Goal: Use online tool/utility: Utilize a website feature to perform a specific function

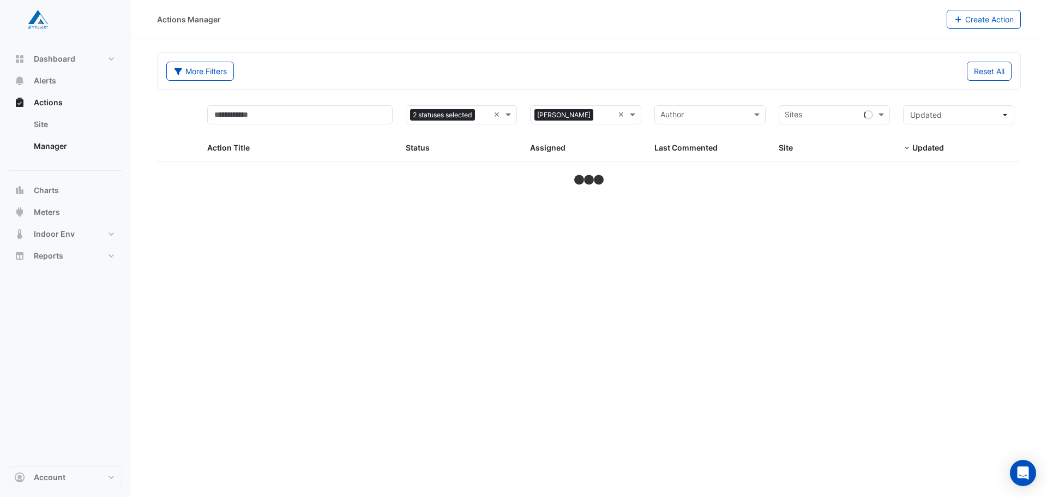
select select "**"
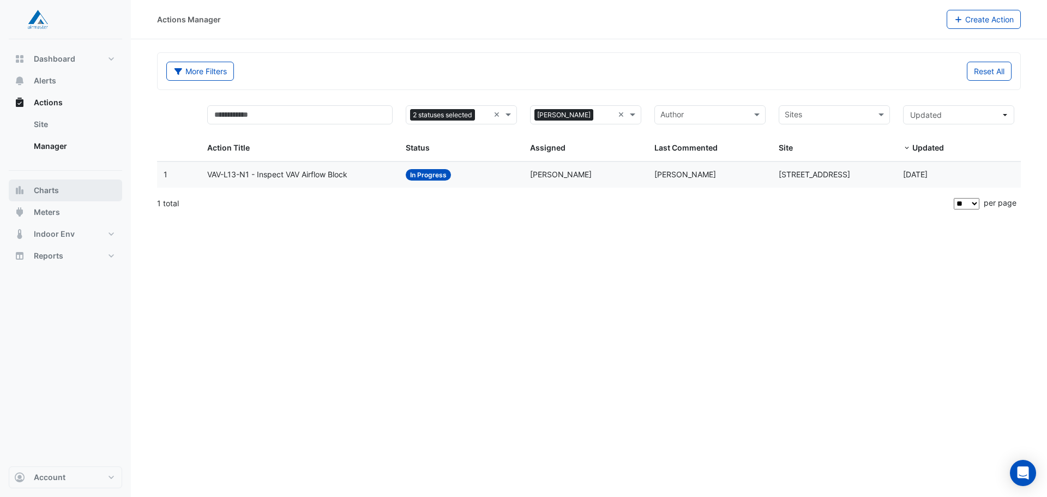
click at [57, 190] on span "Charts" at bounding box center [46, 190] width 25 height 11
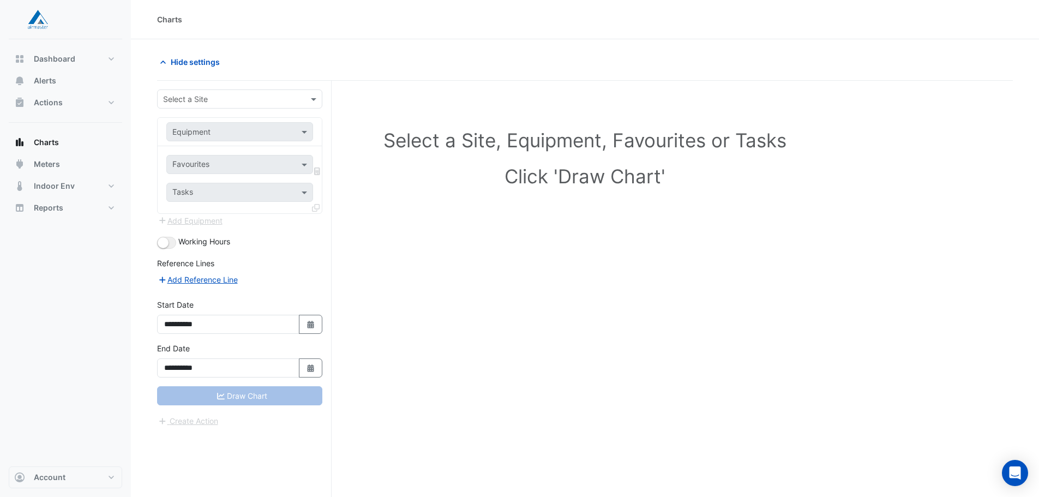
click at [215, 94] on input "text" at bounding box center [228, 99] width 131 height 11
click at [230, 121] on span "[STREET_ADDRESS]" at bounding box center [201, 122] width 71 height 9
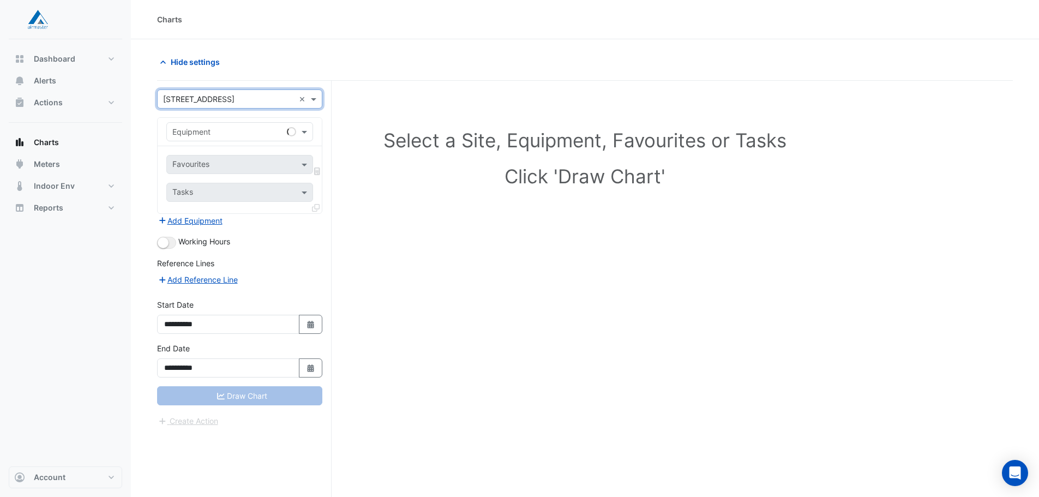
click at [231, 130] on input "text" at bounding box center [228, 132] width 113 height 11
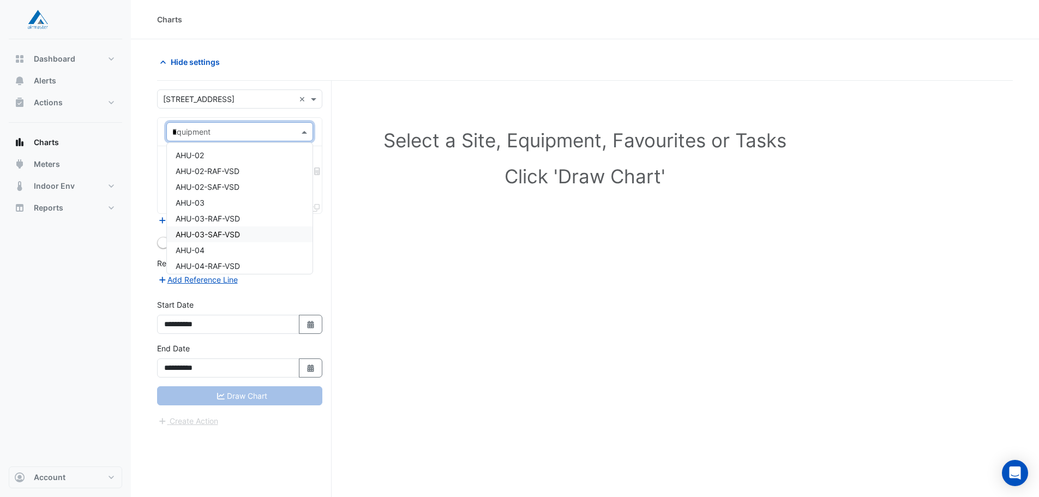
type input "**"
click at [240, 189] on div "CH-03" at bounding box center [240, 187] width 146 height 16
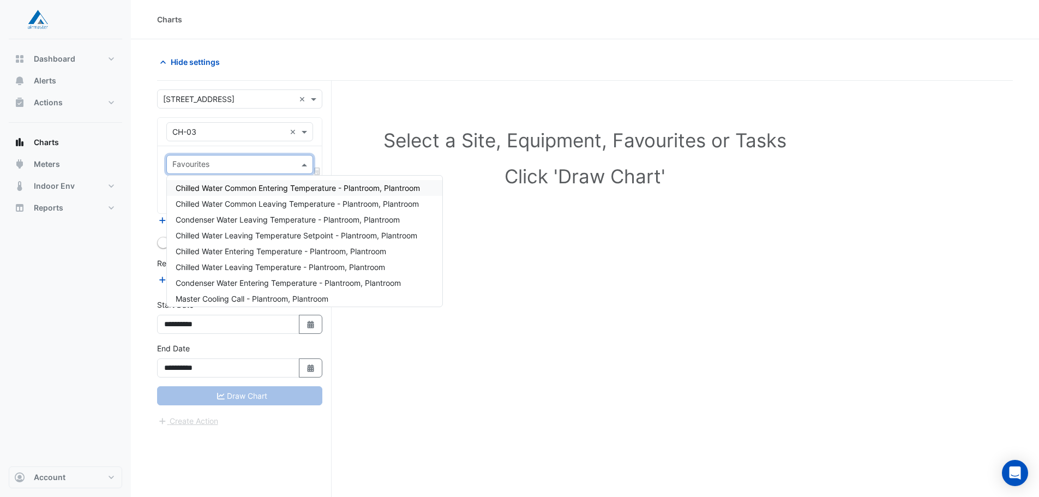
click at [243, 163] on input "text" at bounding box center [233, 165] width 122 height 11
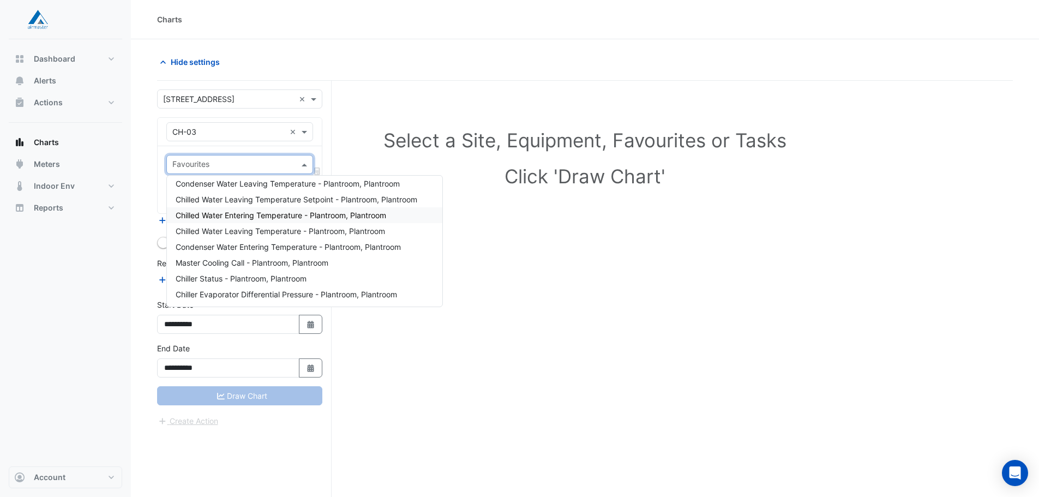
scroll to position [55, 0]
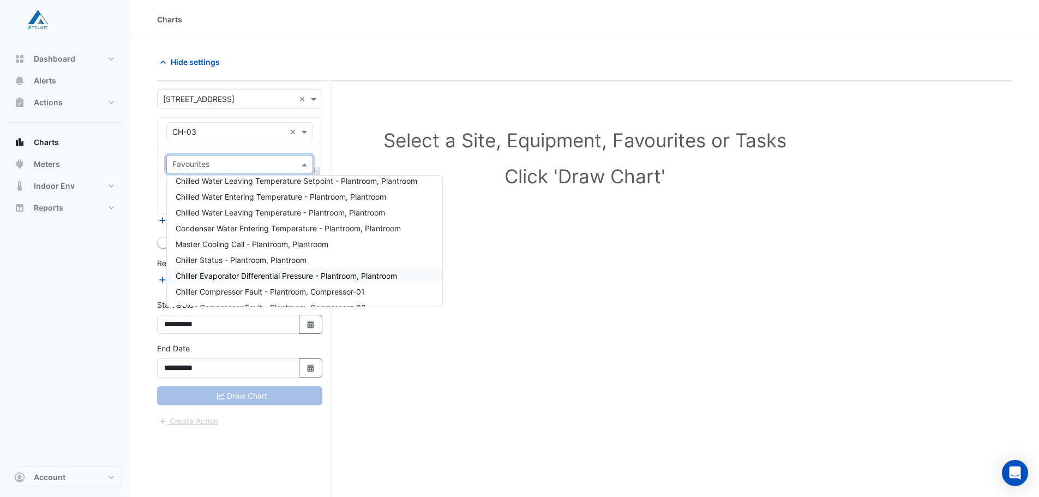
click at [326, 271] on span "Chiller Evaporator Differential Pressure - Plantroom, Plantroom" at bounding box center [286, 275] width 221 height 9
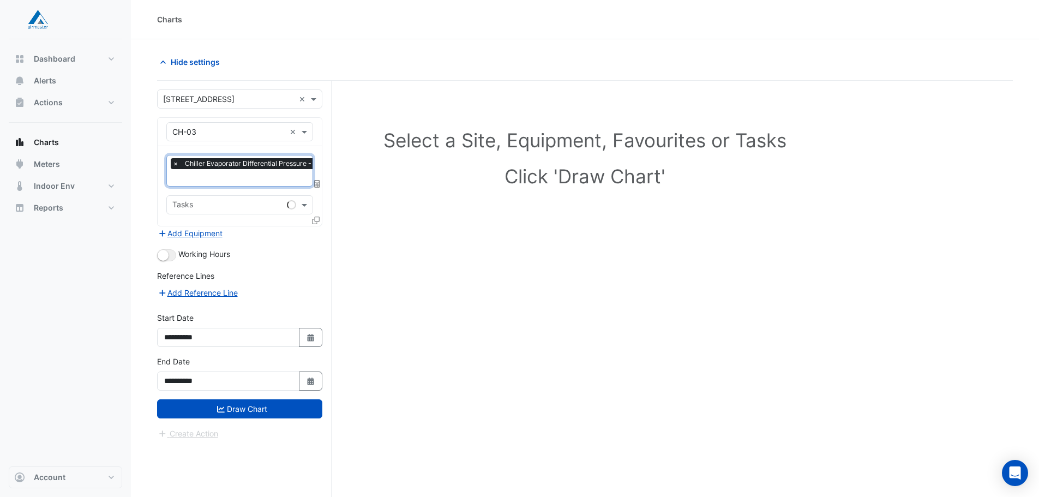
click at [255, 176] on input "text" at bounding box center [279, 178] width 214 height 11
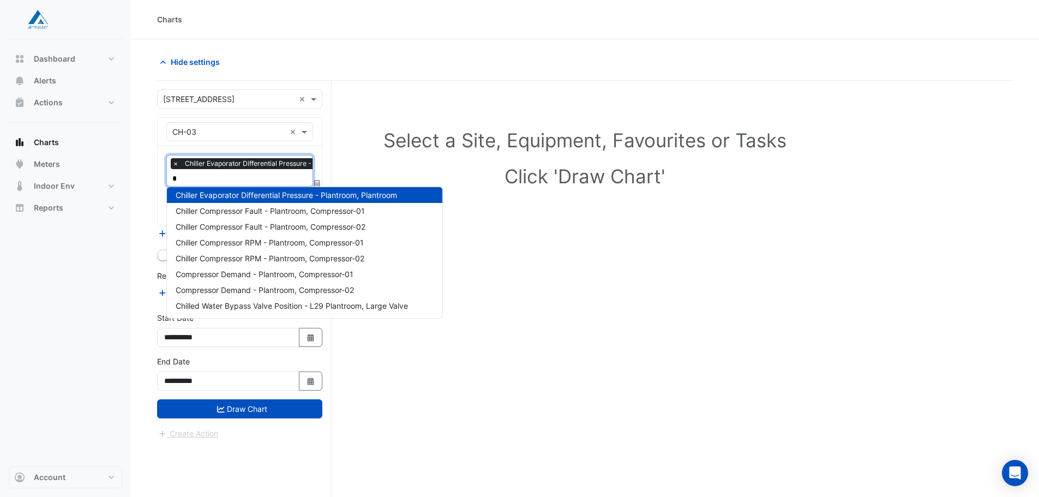
scroll to position [0, 0]
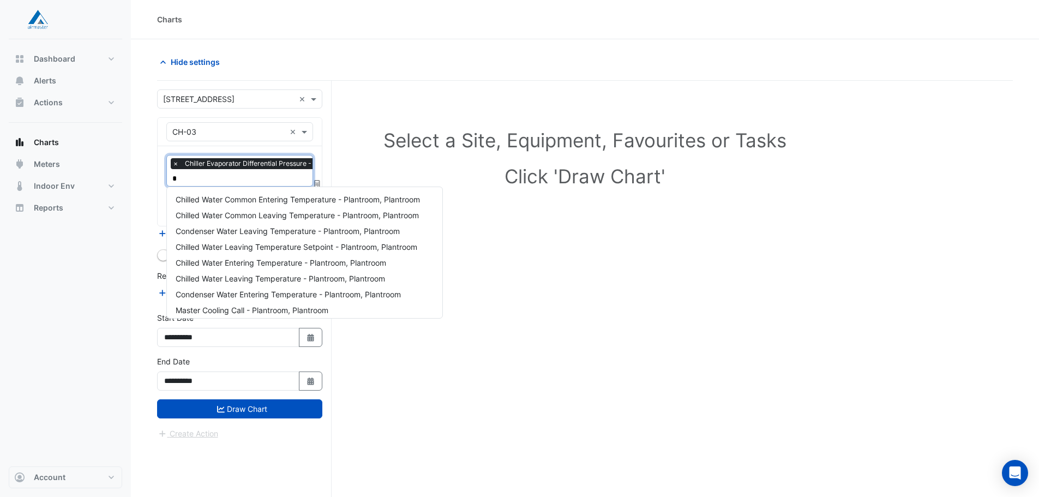
type input "**"
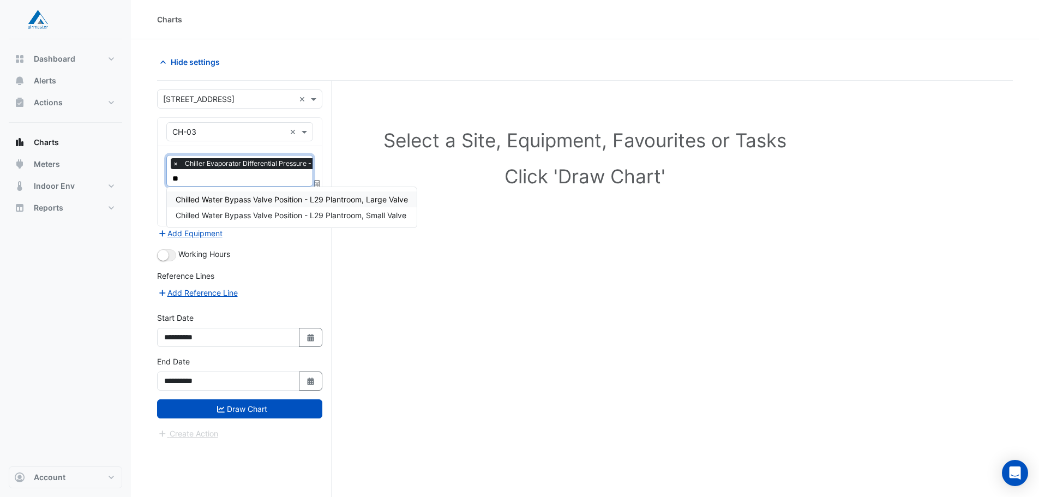
click at [279, 200] on span "Chilled Water Bypass Valve Position - L29 Plantroom, Large Valve" at bounding box center [292, 199] width 232 height 9
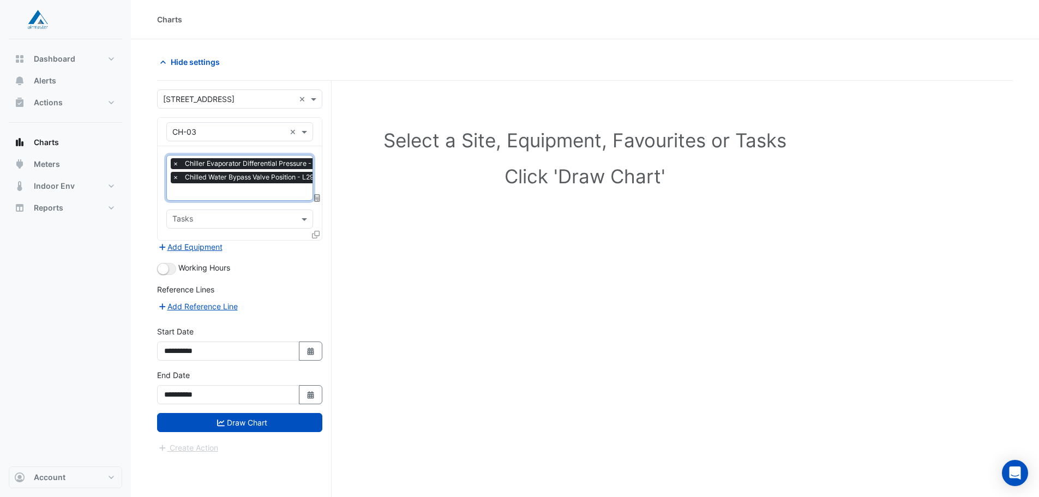
click at [263, 194] on input "text" at bounding box center [282, 192] width 221 height 11
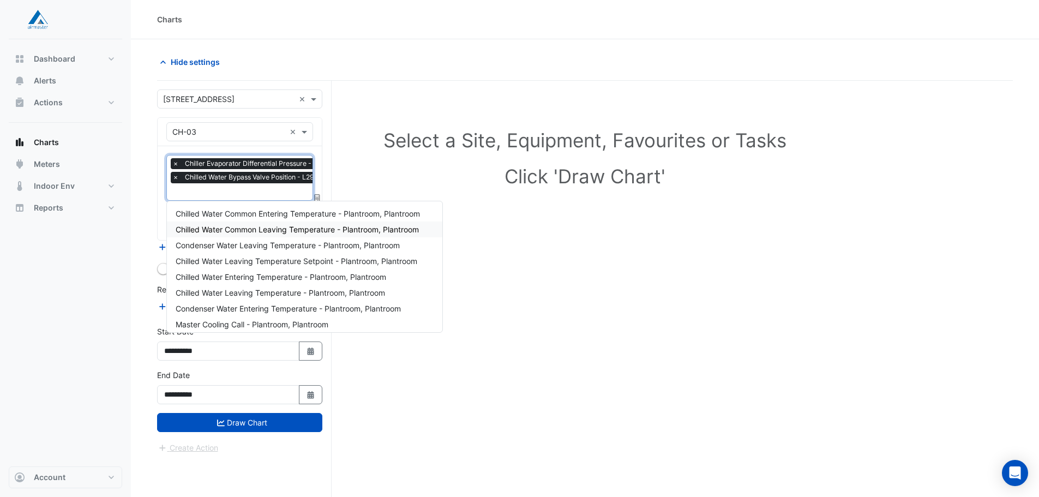
click at [262, 232] on span "Chilled Water Common Leaving Temperature - Plantroom, Plantroom" at bounding box center [297, 229] width 243 height 9
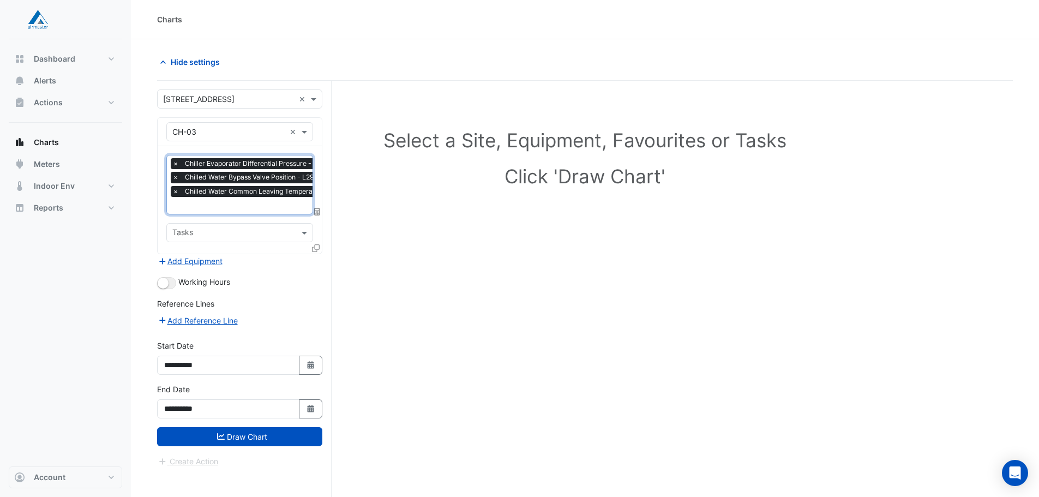
click at [243, 207] on input "text" at bounding box center [288, 206] width 232 height 11
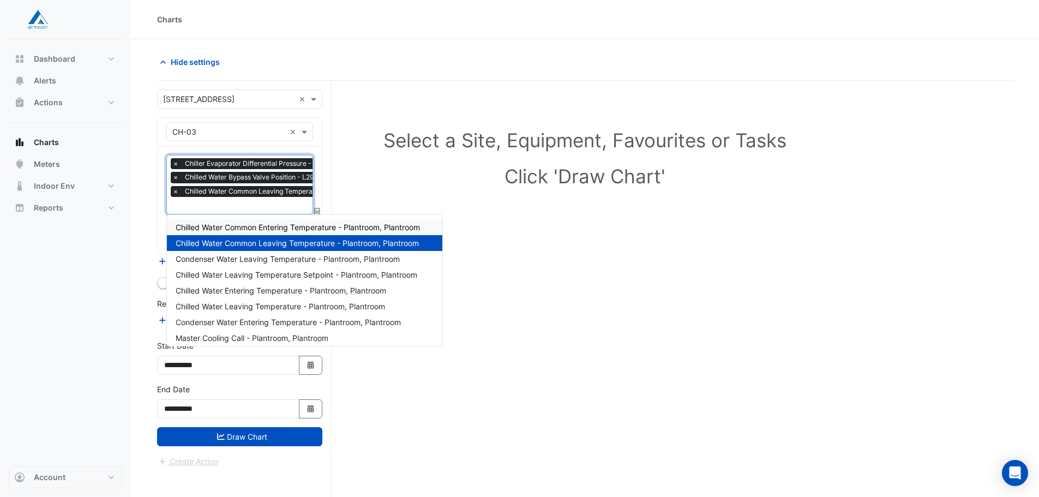
click at [257, 225] on span "Chilled Water Common Entering Temperature - Plantroom, Plantroom" at bounding box center [298, 227] width 244 height 9
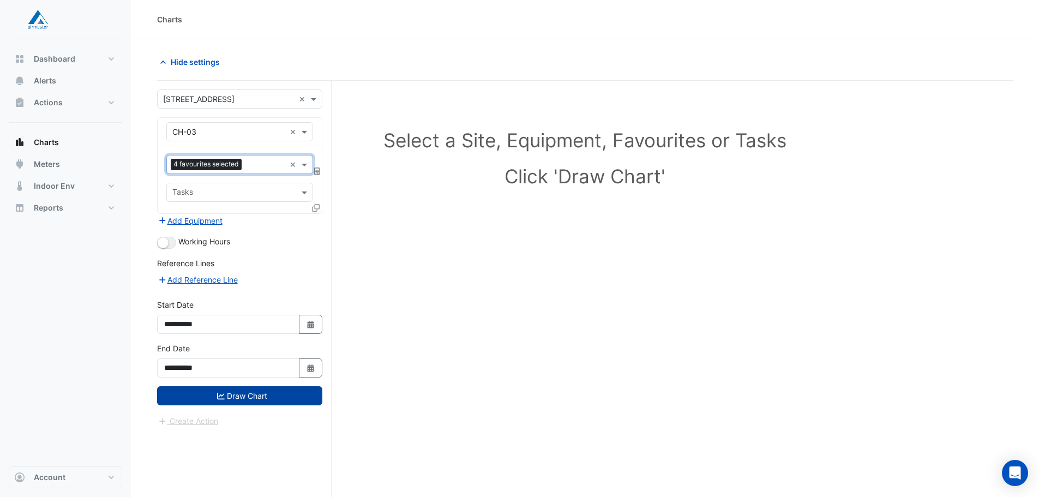
click at [242, 393] on button "Draw Chart" at bounding box center [239, 395] width 165 height 19
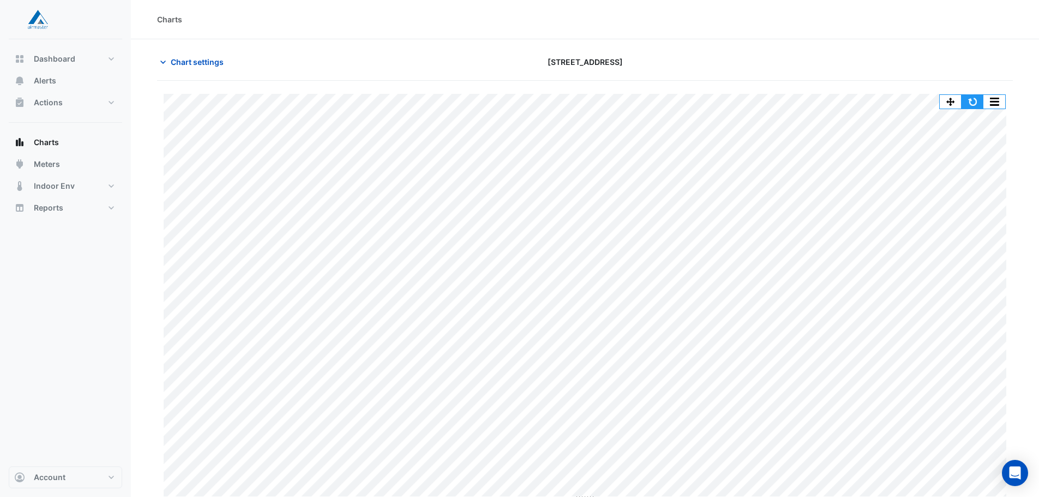
click at [970, 95] on button "button" at bounding box center [973, 102] width 22 height 14
click at [63, 145] on button "Charts" at bounding box center [65, 142] width 113 height 22
click at [177, 52] on button "Chart settings" at bounding box center [194, 61] width 74 height 19
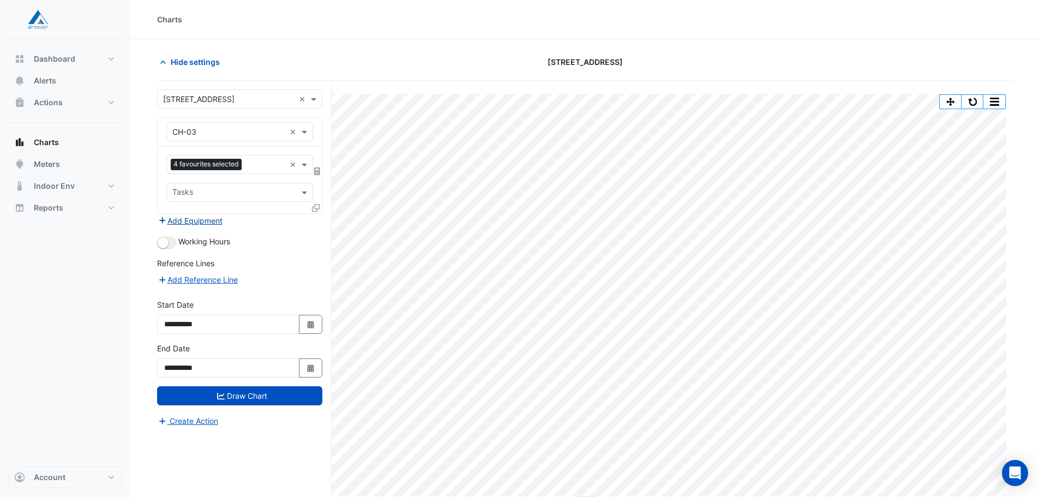
click at [218, 221] on button "Add Equipment" at bounding box center [190, 220] width 66 height 13
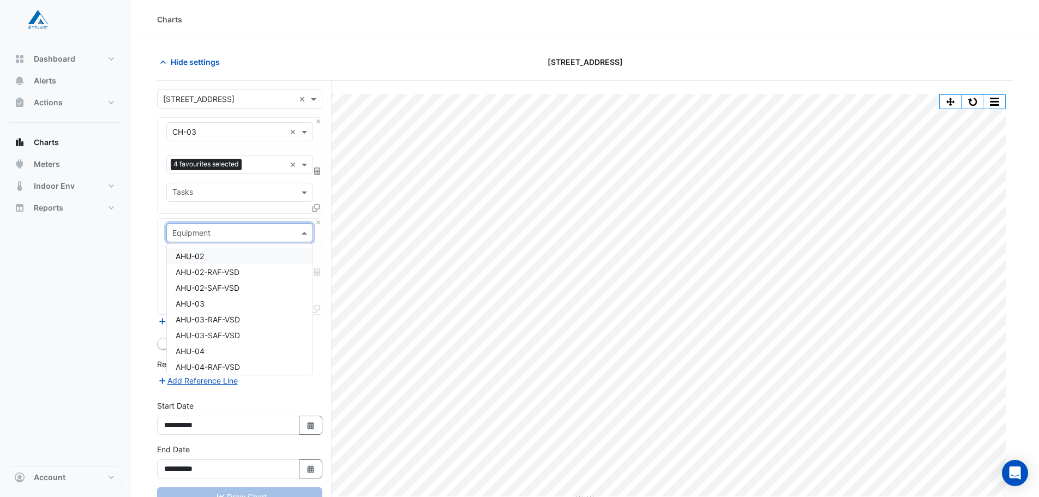
click at [247, 236] on input "text" at bounding box center [228, 232] width 113 height 11
click at [229, 327] on span "CHWP-03-VSD" at bounding box center [202, 327] width 53 height 9
click at [238, 259] on div "Favourites" at bounding box center [225, 265] width 116 height 17
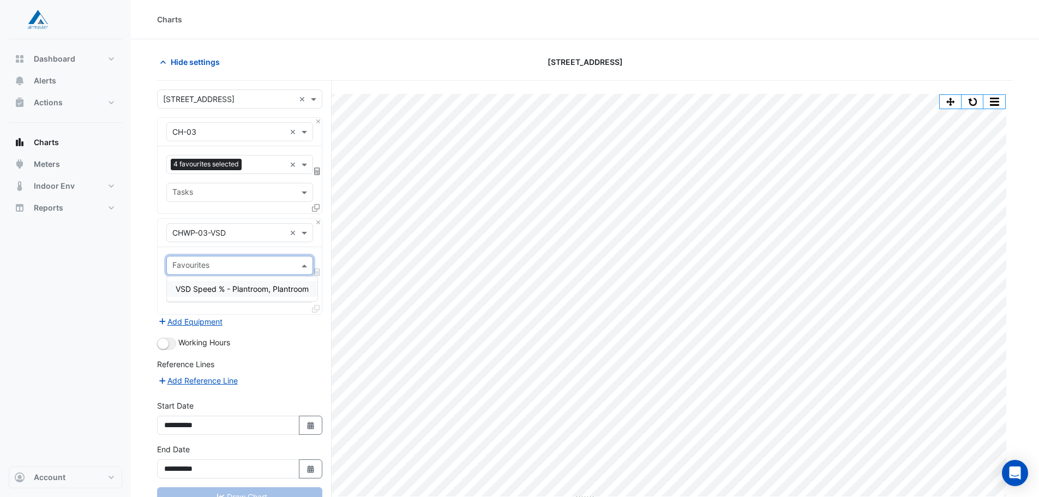
click at [235, 290] on span "VSD Speed % - Plantroom, Plantroom" at bounding box center [242, 288] width 133 height 9
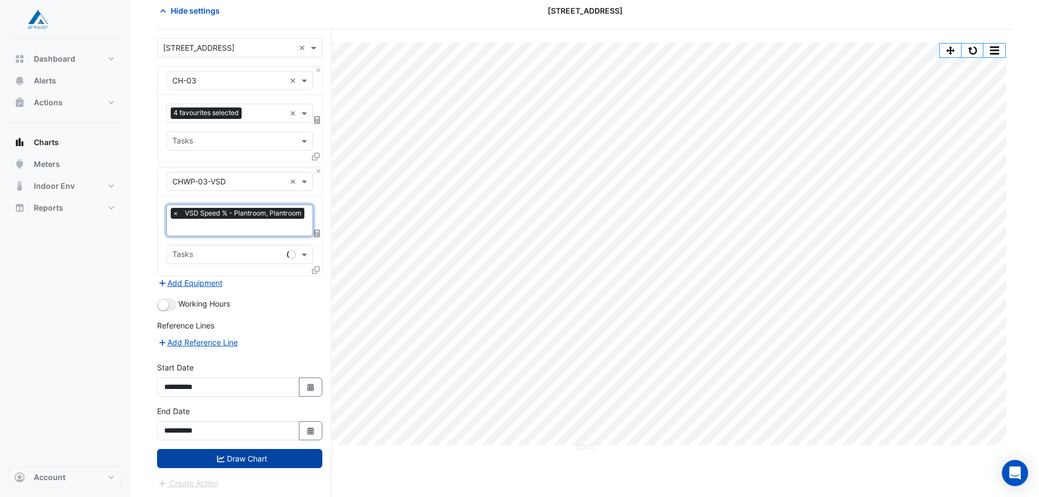
click at [219, 456] on icon "submit" at bounding box center [221, 459] width 8 height 8
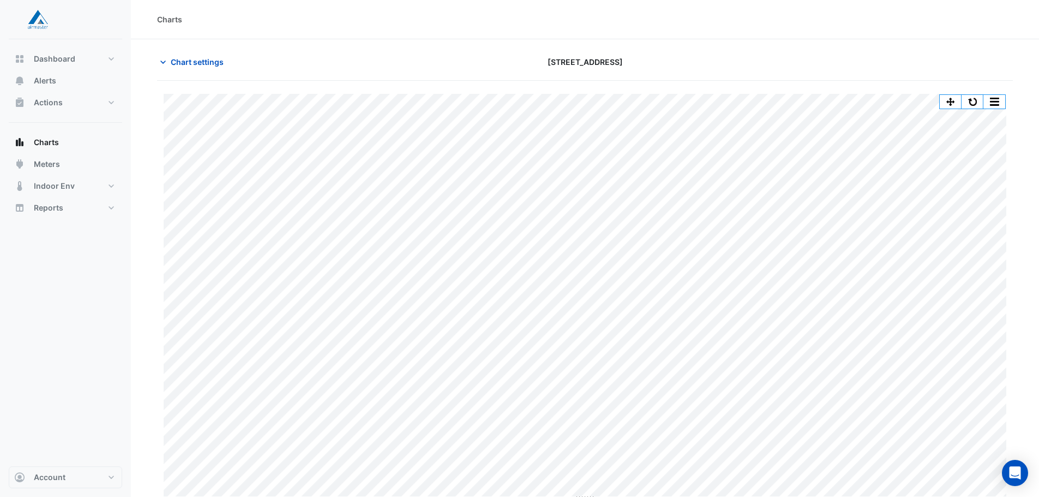
click at [972, 94] on div "Split by Equip Split by Unit Split All Print Save as JPEG Save as PNG Pivot Dat…" at bounding box center [972, 101] width 67 height 15
click at [972, 99] on button "button" at bounding box center [973, 102] width 22 height 14
click at [979, 101] on button "button" at bounding box center [973, 102] width 22 height 14
click at [977, 103] on button "button" at bounding box center [973, 102] width 22 height 14
click at [970, 97] on button "button" at bounding box center [973, 102] width 22 height 14
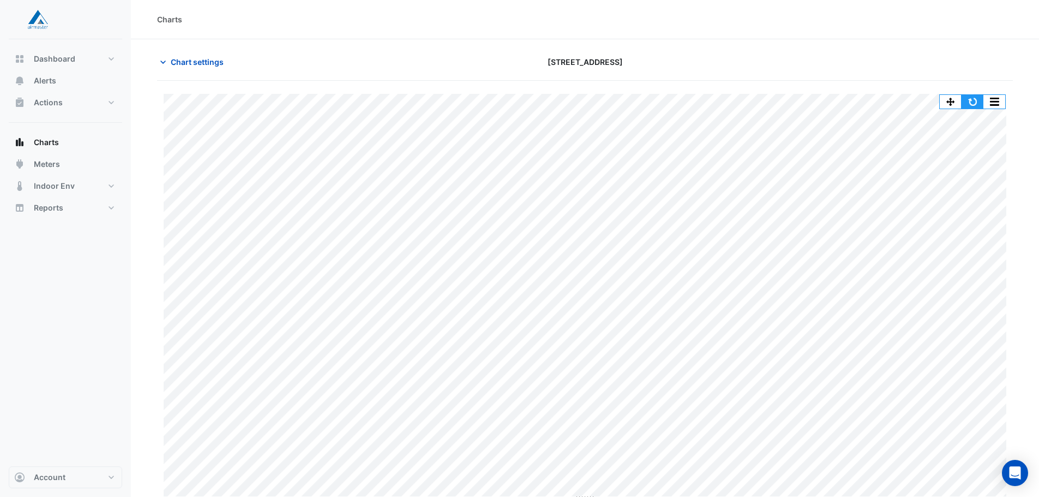
click at [967, 101] on button "button" at bounding box center [973, 102] width 22 height 14
click at [979, 103] on button "button" at bounding box center [973, 102] width 22 height 14
click at [175, 63] on span "Chart settings" at bounding box center [197, 61] width 53 height 11
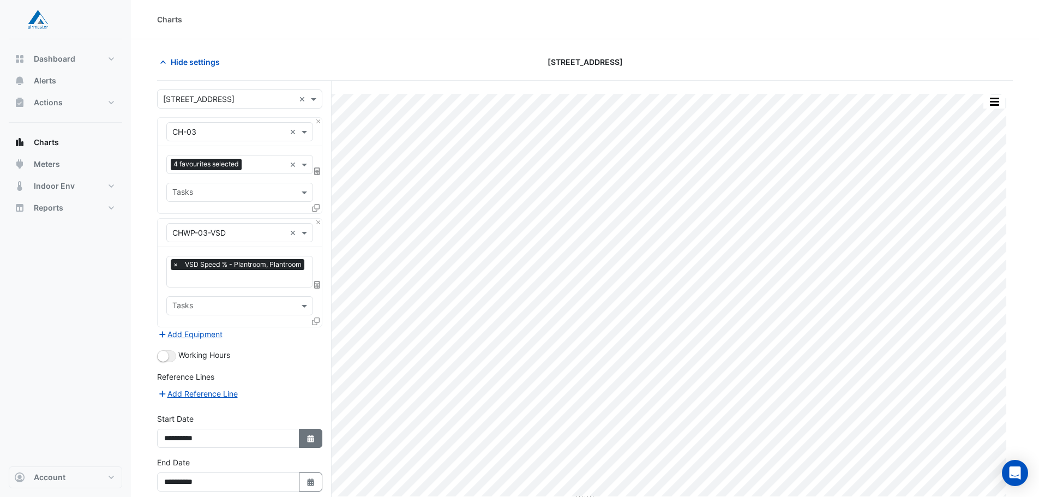
click at [311, 438] on icon "Select Date" at bounding box center [311, 439] width 10 height 8
select select "*"
select select "****"
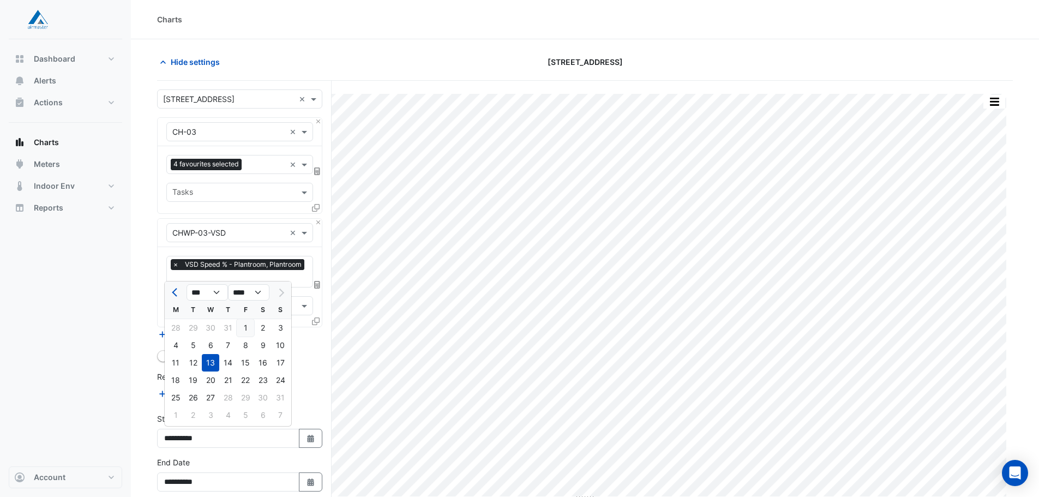
click at [243, 326] on div "1" at bounding box center [245, 327] width 17 height 17
type input "**********"
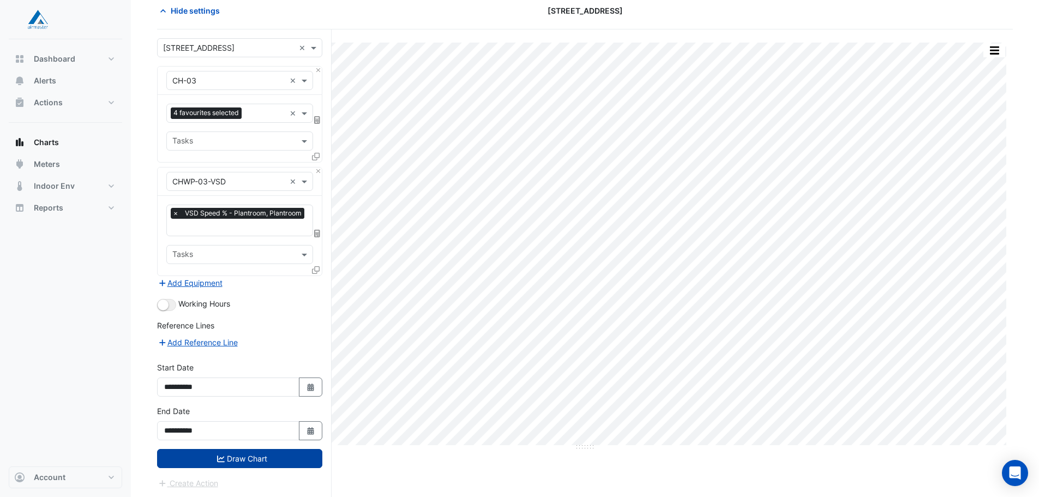
click at [242, 462] on button "Draw Chart" at bounding box center [239, 458] width 165 height 19
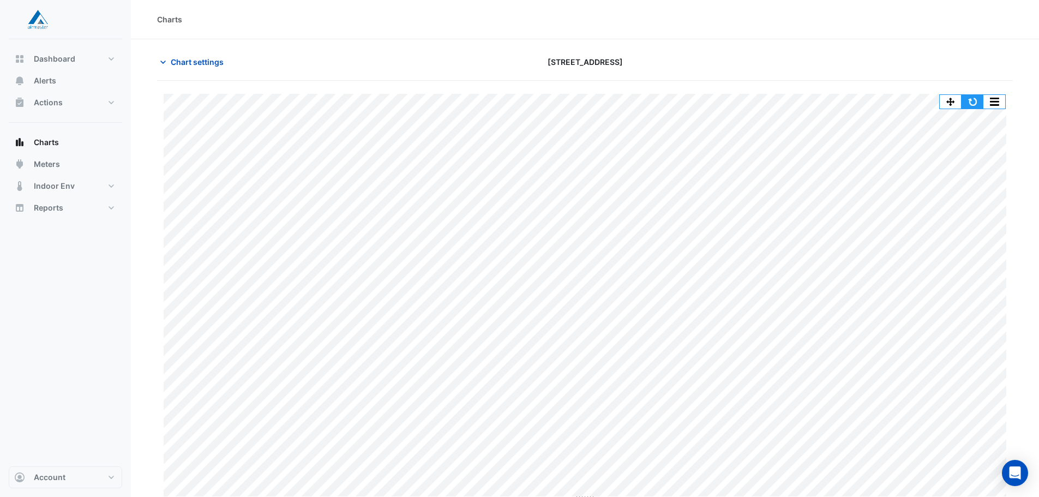
click at [973, 103] on button "button" at bounding box center [973, 102] width 22 height 14
click at [976, 104] on button "button" at bounding box center [973, 102] width 22 height 14
click at [980, 107] on button "button" at bounding box center [973, 102] width 22 height 14
click at [191, 62] on span "Chart settings" at bounding box center [197, 61] width 53 height 11
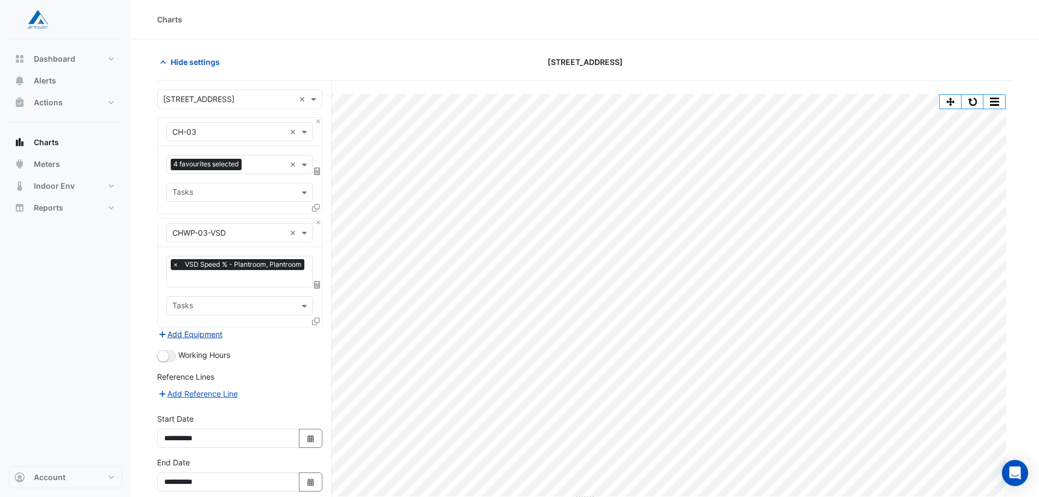
click at [206, 332] on button "Add Equipment" at bounding box center [190, 334] width 66 height 13
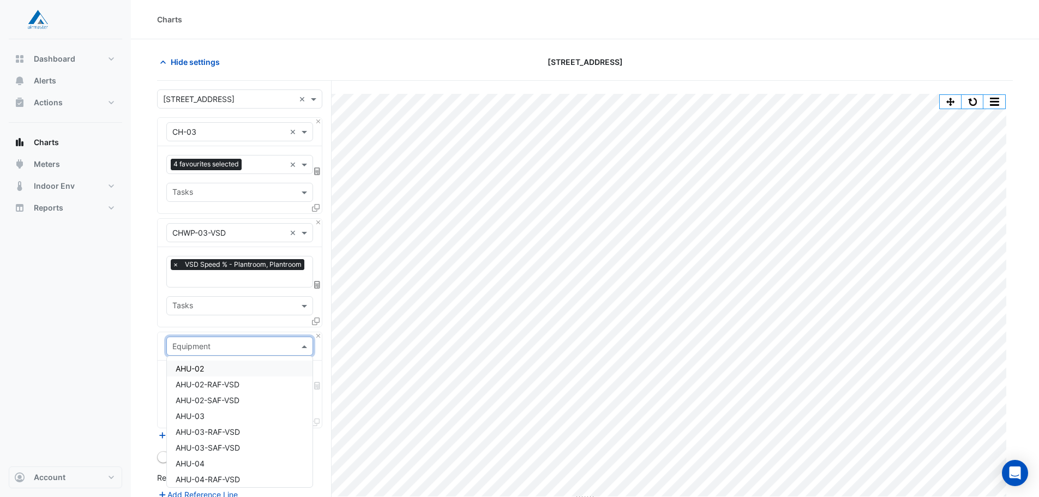
click at [228, 344] on input "text" at bounding box center [228, 346] width 113 height 11
type input "***"
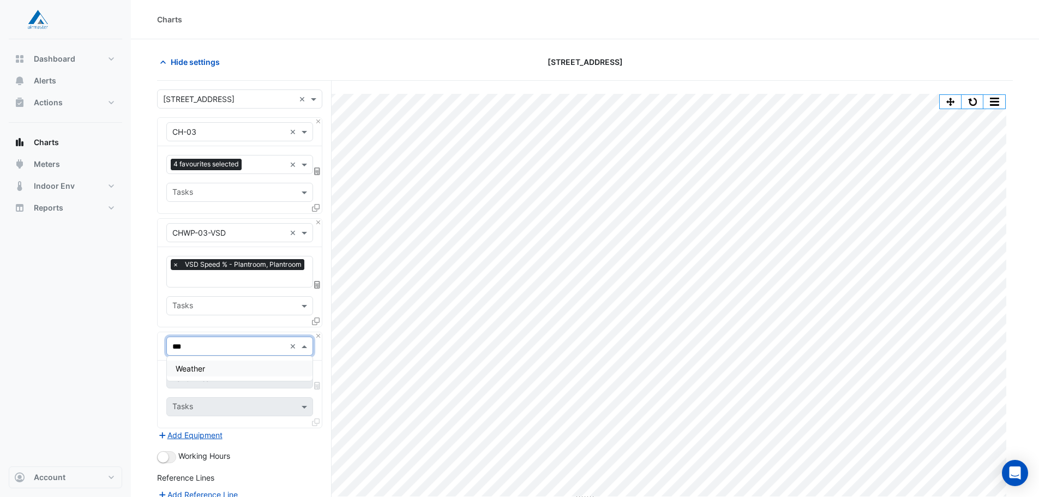
click at [245, 369] on div "Weather" at bounding box center [240, 369] width 146 height 16
click at [238, 378] on input "text" at bounding box center [227, 379] width 110 height 11
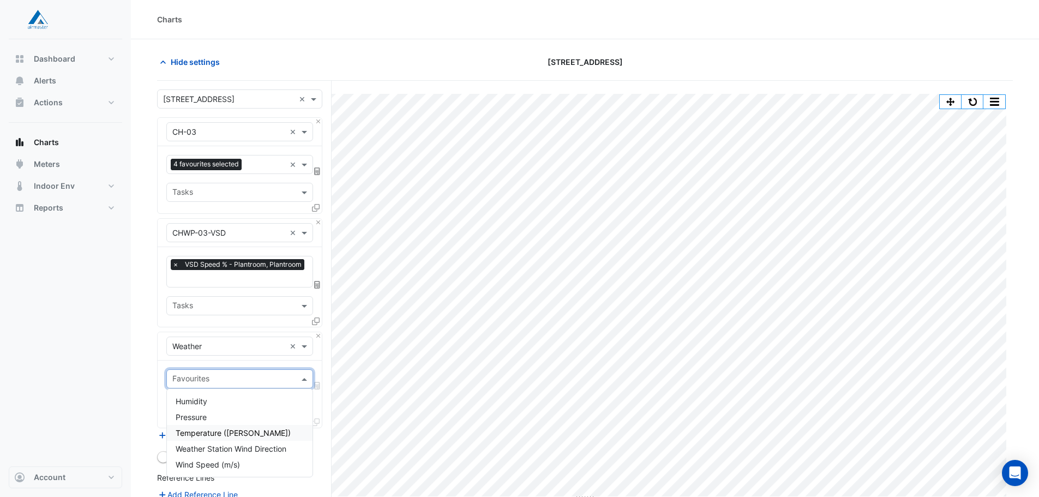
click at [228, 430] on span "Temperature ([PERSON_NAME])" at bounding box center [233, 432] width 115 height 9
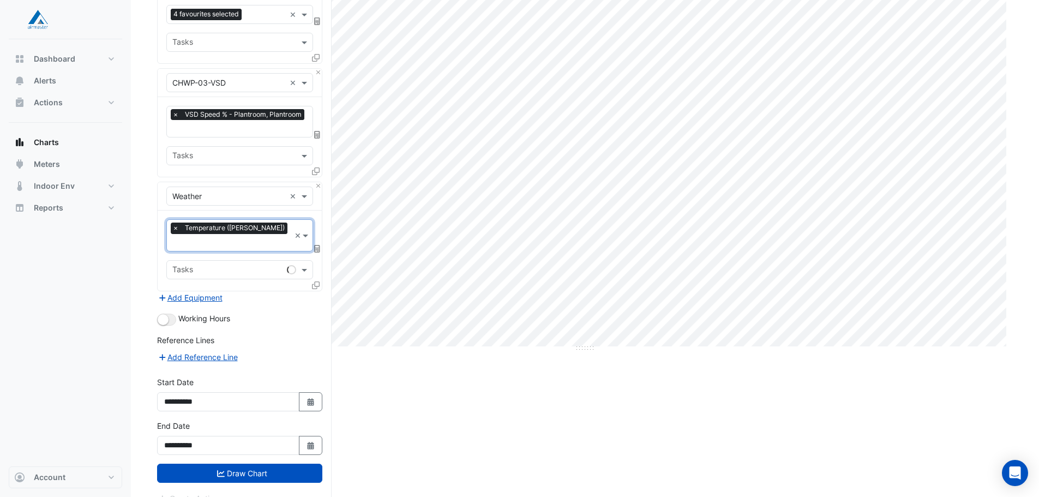
scroll to position [152, 0]
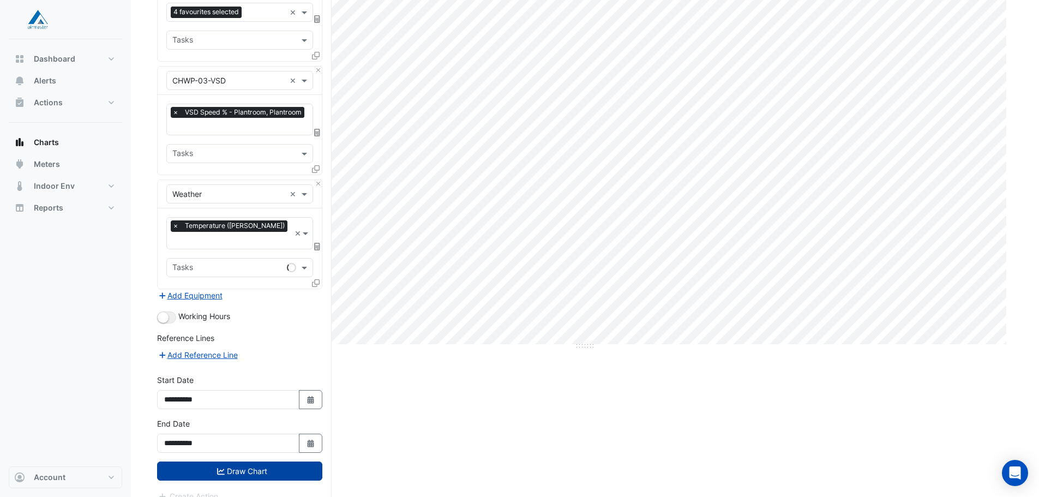
click at [254, 462] on button "Draw Chart" at bounding box center [239, 471] width 165 height 19
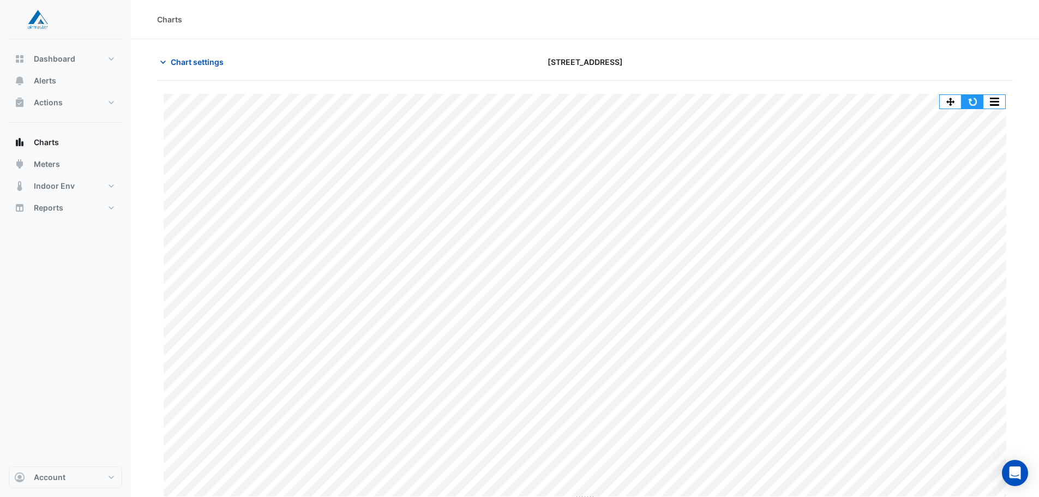
click at [976, 97] on button "button" at bounding box center [973, 102] width 22 height 14
click at [970, 101] on button "button" at bounding box center [973, 102] width 22 height 14
click at [977, 100] on button "button" at bounding box center [973, 102] width 22 height 14
click at [979, 100] on button "button" at bounding box center [973, 102] width 22 height 14
click at [975, 99] on button "button" at bounding box center [973, 102] width 22 height 14
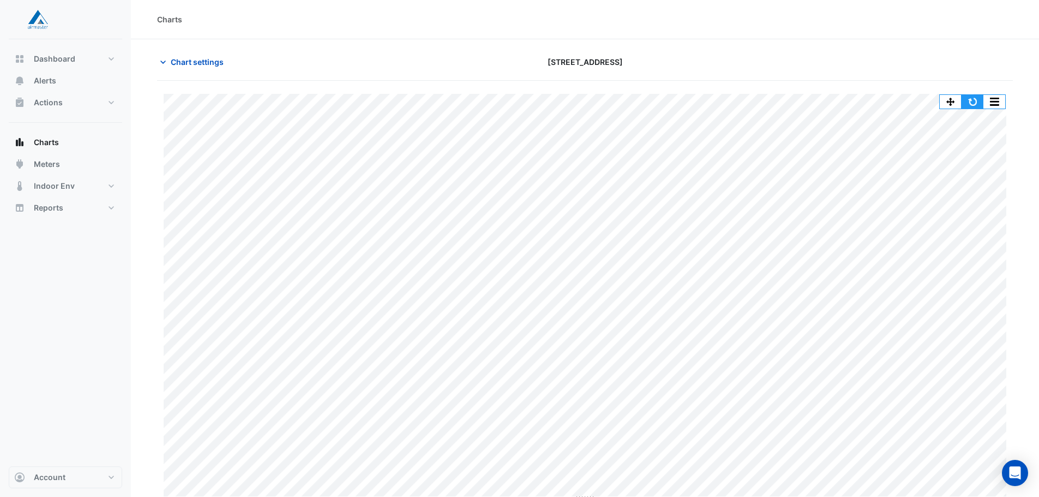
click at [975, 101] on button "button" at bounding box center [973, 102] width 22 height 14
click at [975, 99] on button "button" at bounding box center [973, 102] width 22 height 14
click at [176, 56] on button "Chart settings" at bounding box center [194, 61] width 74 height 19
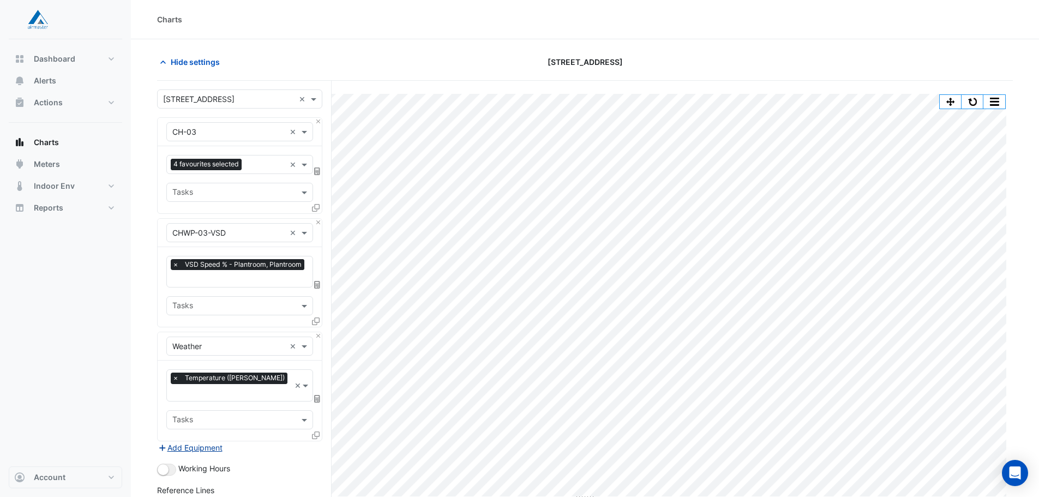
click at [208, 441] on button "Add Equipment" at bounding box center [190, 447] width 66 height 13
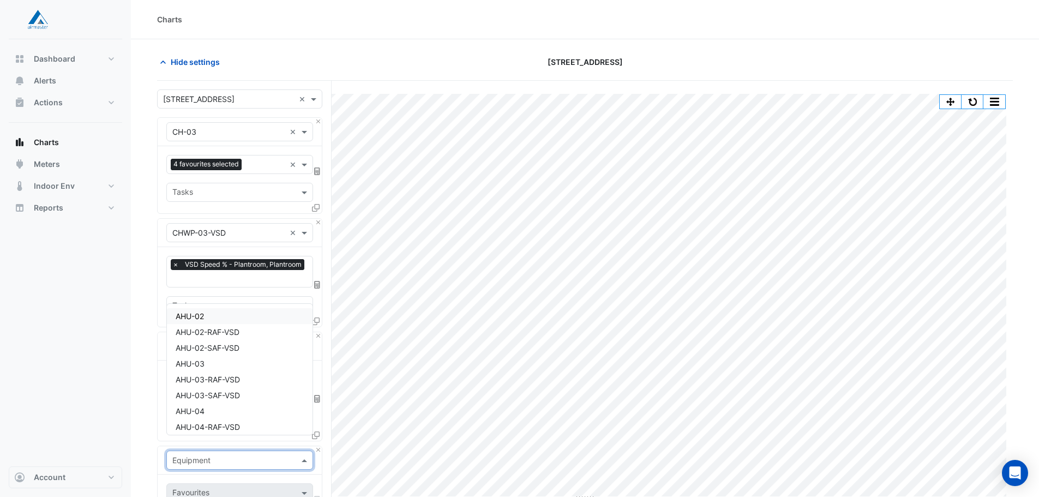
click at [235, 455] on input "text" at bounding box center [228, 460] width 113 height 11
type input "*"
type input "**"
click at [217, 319] on div "CH-01" at bounding box center [240, 316] width 146 height 16
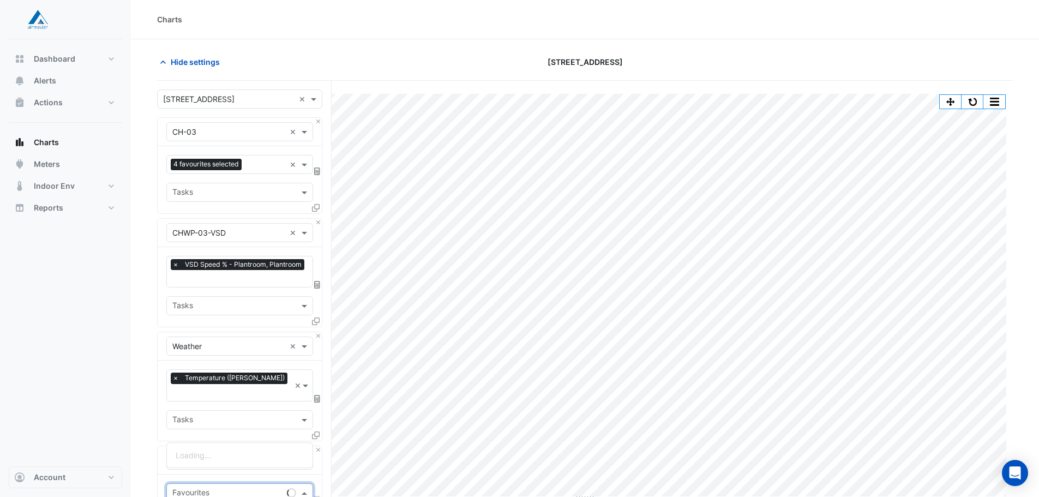
click at [202, 488] on input "text" at bounding box center [227, 493] width 110 height 11
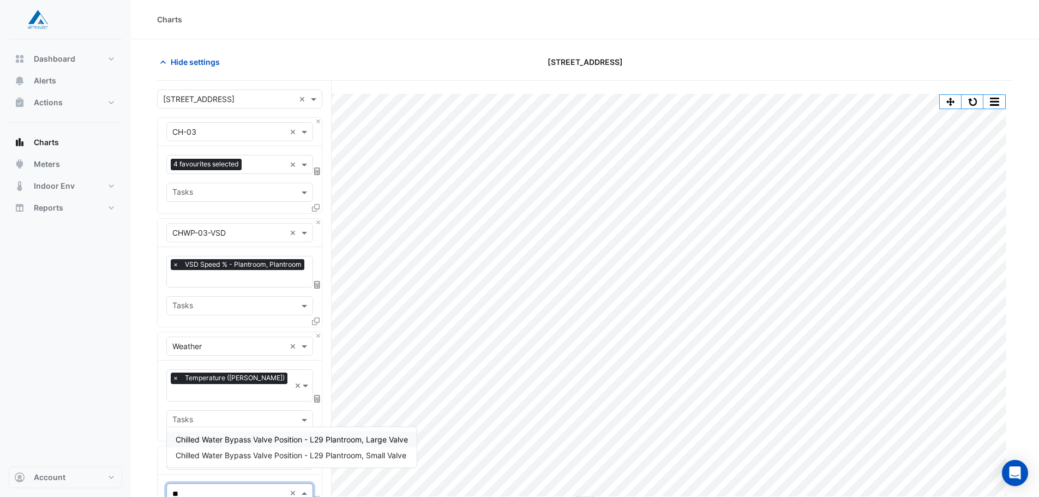
type input "**"
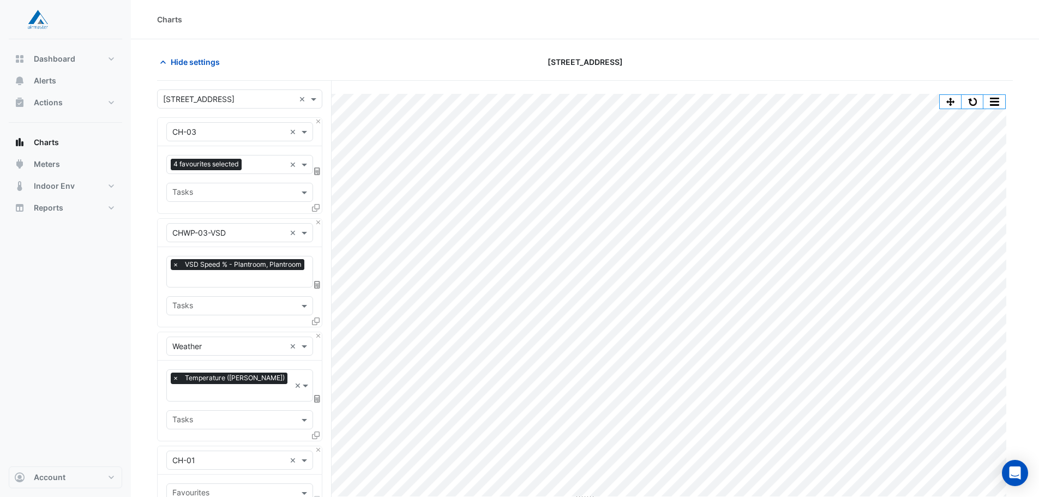
click at [192, 455] on div "Equipment × CH-01 ×" at bounding box center [239, 460] width 147 height 19
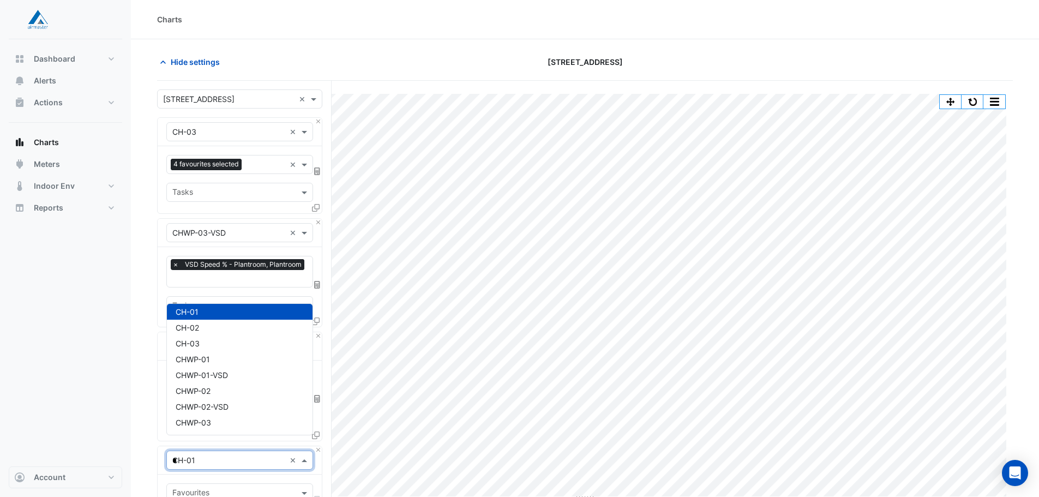
scroll to position [226, 0]
type input "***"
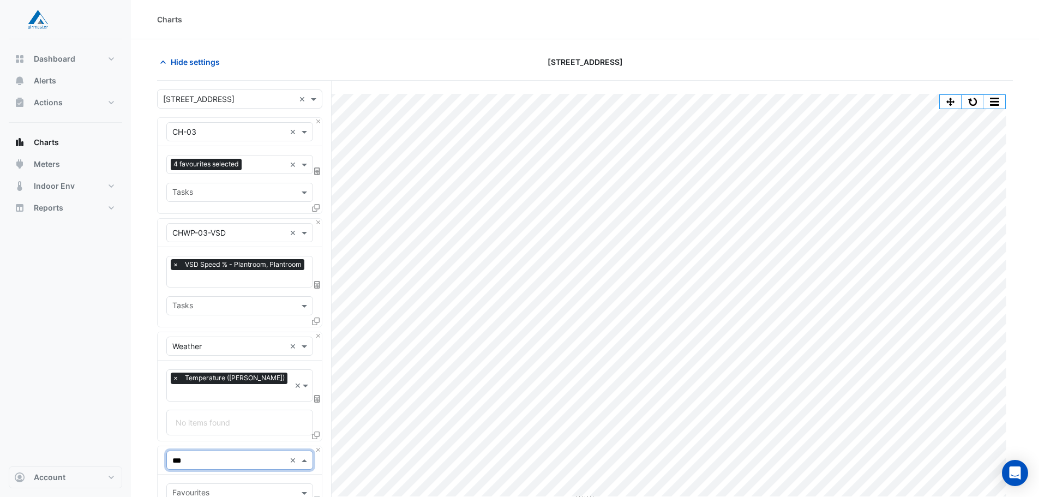
drag, startPoint x: 200, startPoint y: 449, endPoint x: 154, endPoint y: 450, distance: 46.4
click at [155, 450] on section "Hide settings [STREET_ADDRESS] Split by Equip Split by Unit Split All Print Sav…" at bounding box center [585, 408] width 908 height 738
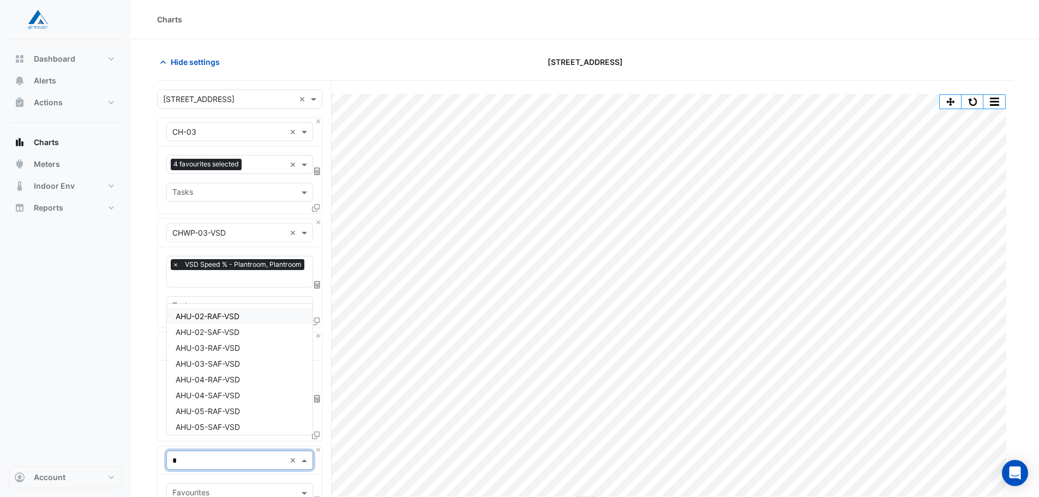
type input "**"
click at [237, 371] on div "SCHWP-03" at bounding box center [240, 375] width 146 height 16
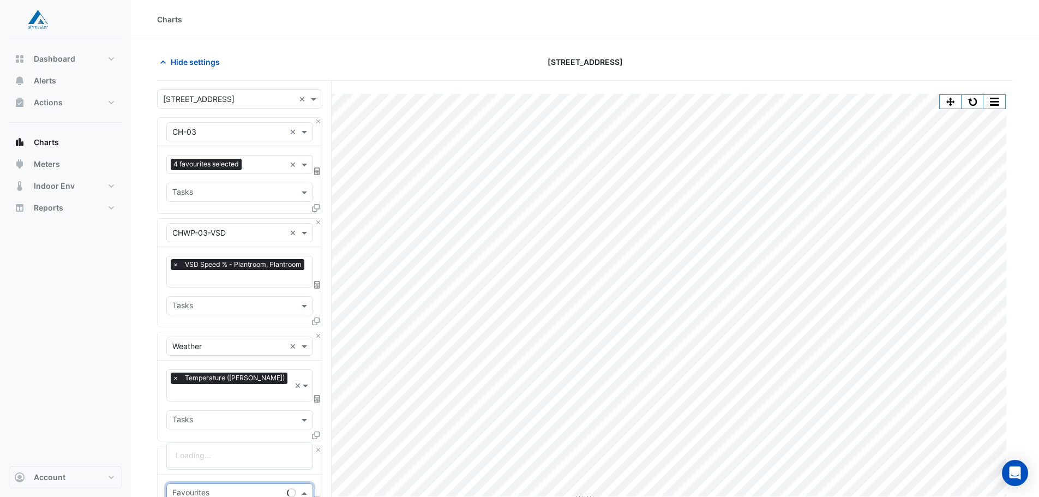
click at [212, 488] on input "text" at bounding box center [227, 493] width 110 height 11
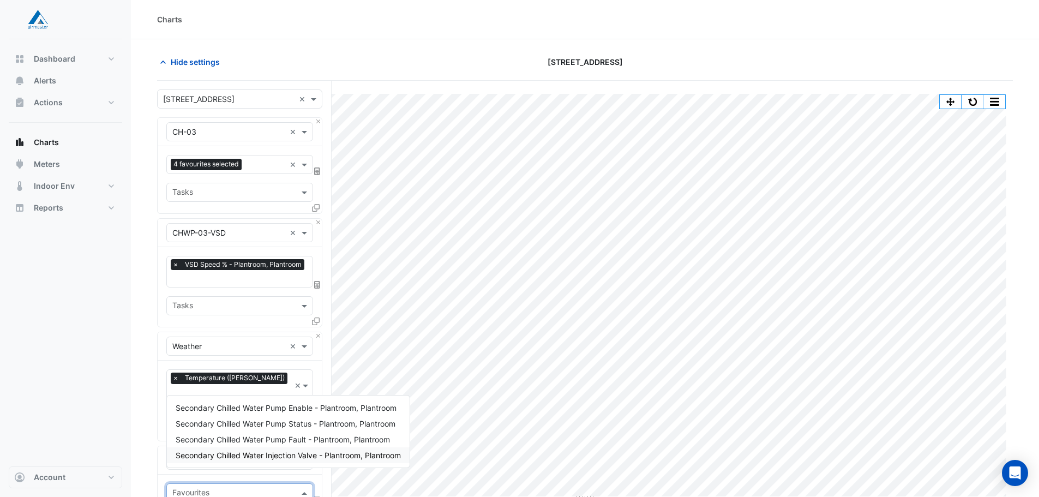
click at [205, 488] on input "text" at bounding box center [233, 493] width 122 height 11
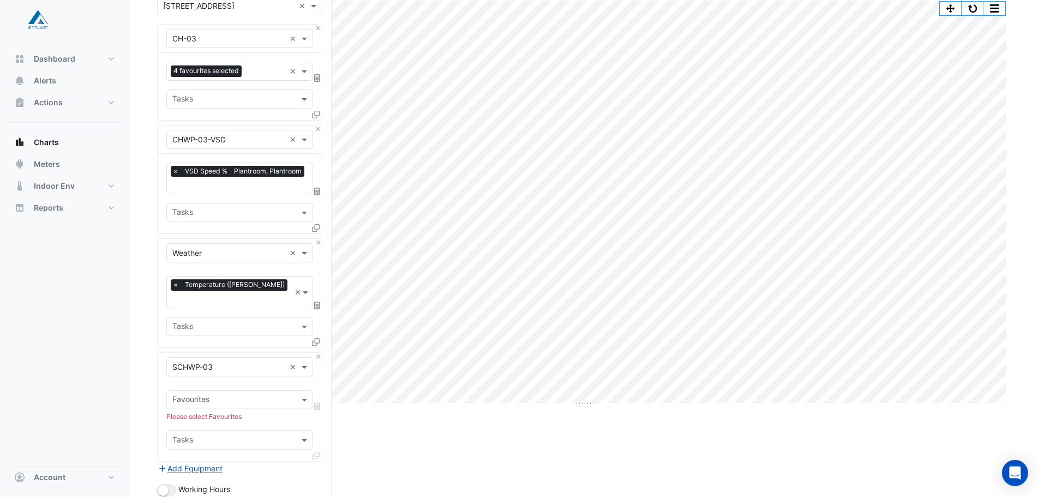
scroll to position [109, 0]
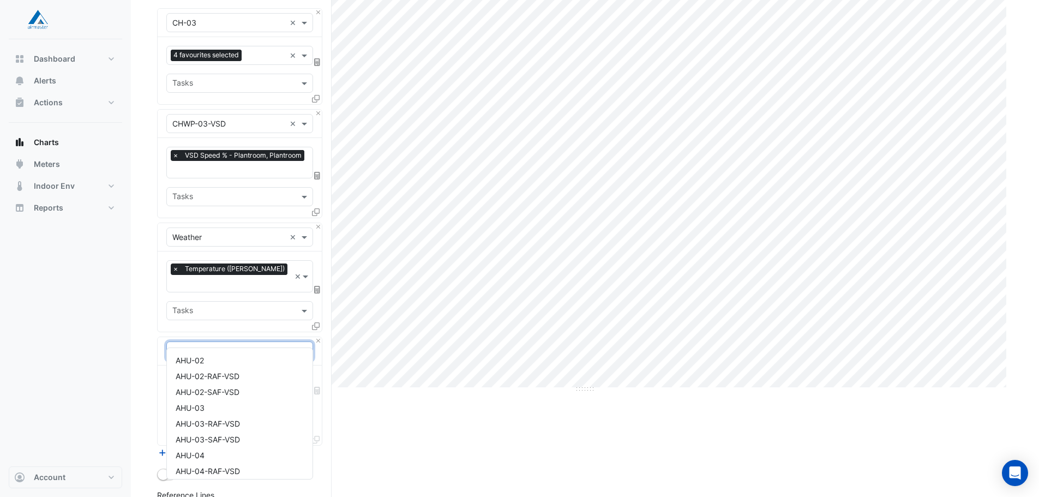
click at [221, 345] on div "Equipment × SCHWP-03 ×" at bounding box center [239, 350] width 147 height 19
click at [230, 383] on div "SCHWP-04" at bounding box center [240, 388] width 146 height 16
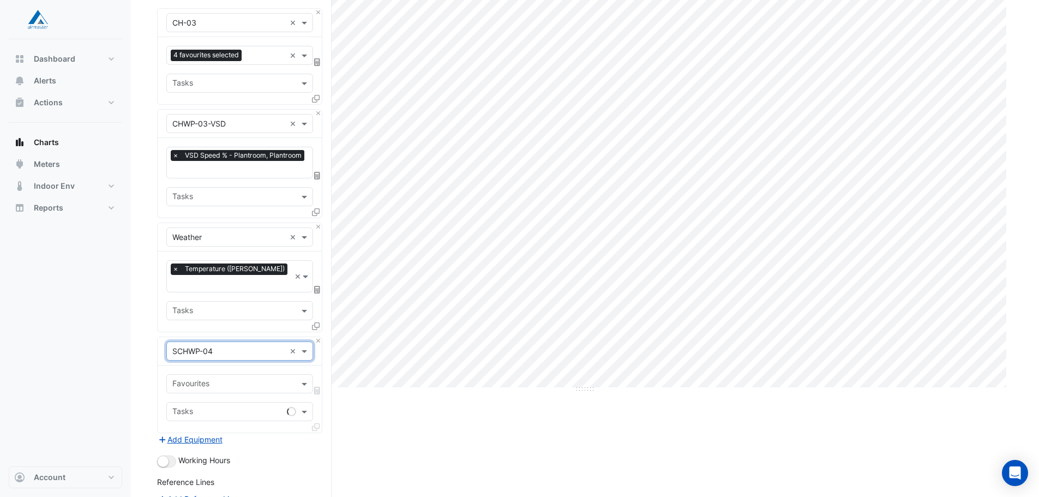
click at [220, 379] on input "text" at bounding box center [233, 384] width 122 height 11
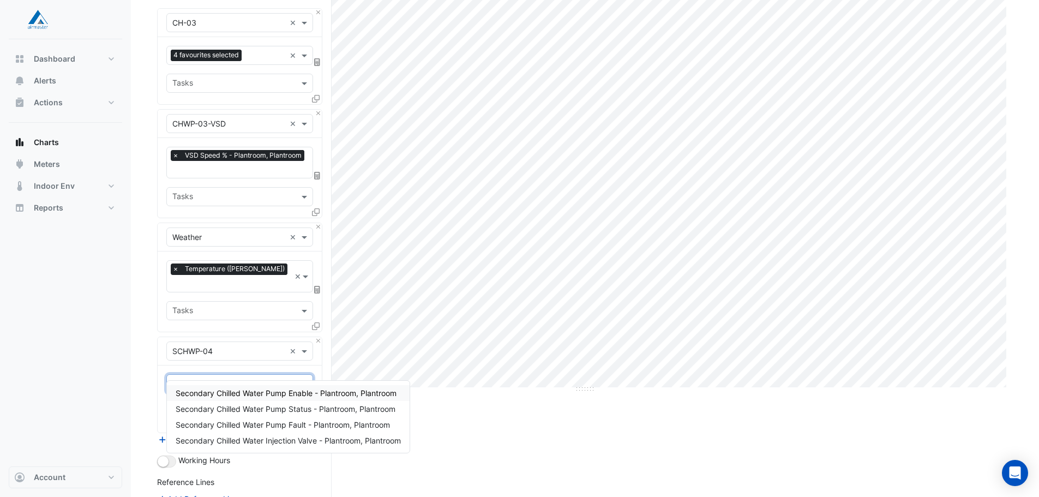
click at [220, 379] on input "text" at bounding box center [233, 384] width 122 height 11
click at [221, 346] on input "text" at bounding box center [228, 351] width 113 height 11
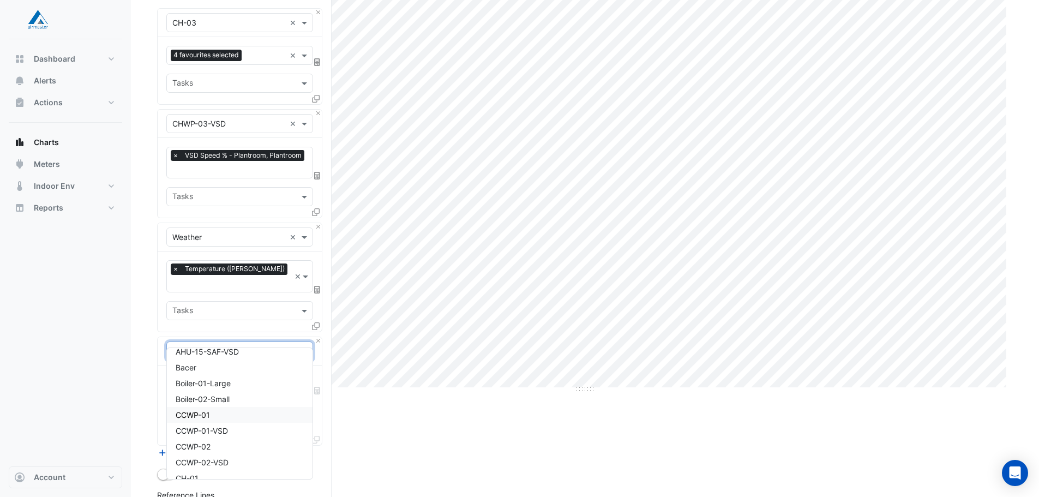
scroll to position [318, 0]
click at [217, 426] on div "Bacer" at bounding box center [240, 422] width 146 height 16
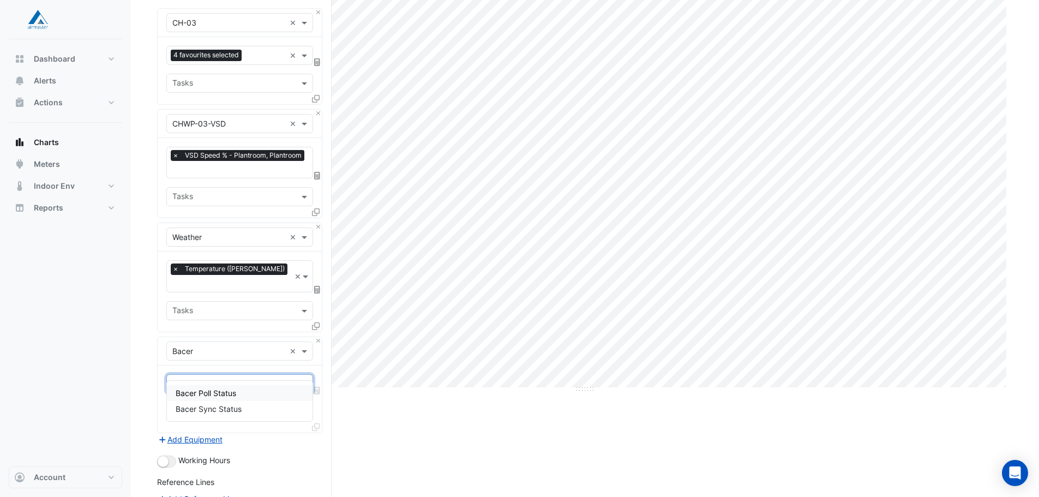
click at [211, 379] on input "text" at bounding box center [233, 384] width 122 height 11
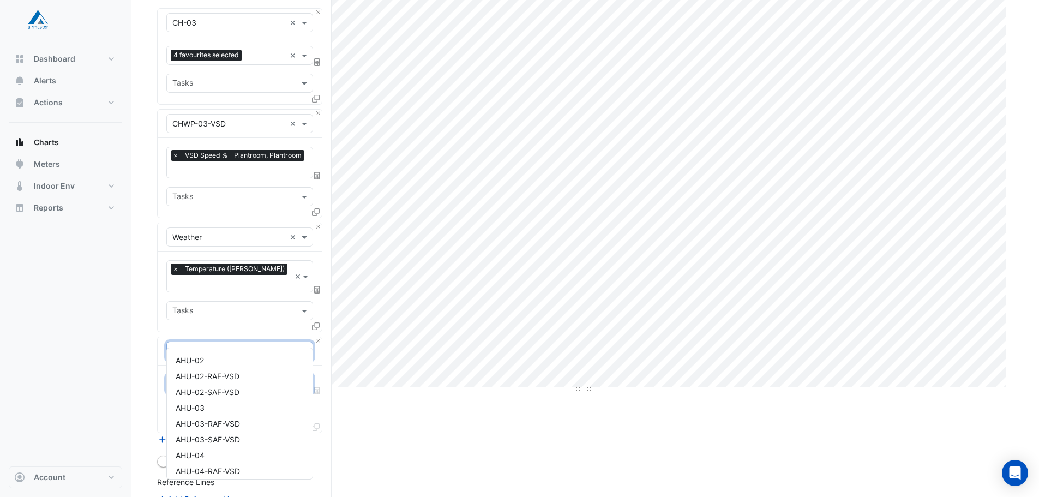
click at [212, 345] on div "Equipment × Bacer" at bounding box center [226, 350] width 118 height 11
click at [217, 410] on div "AHU-03" at bounding box center [240, 408] width 146 height 16
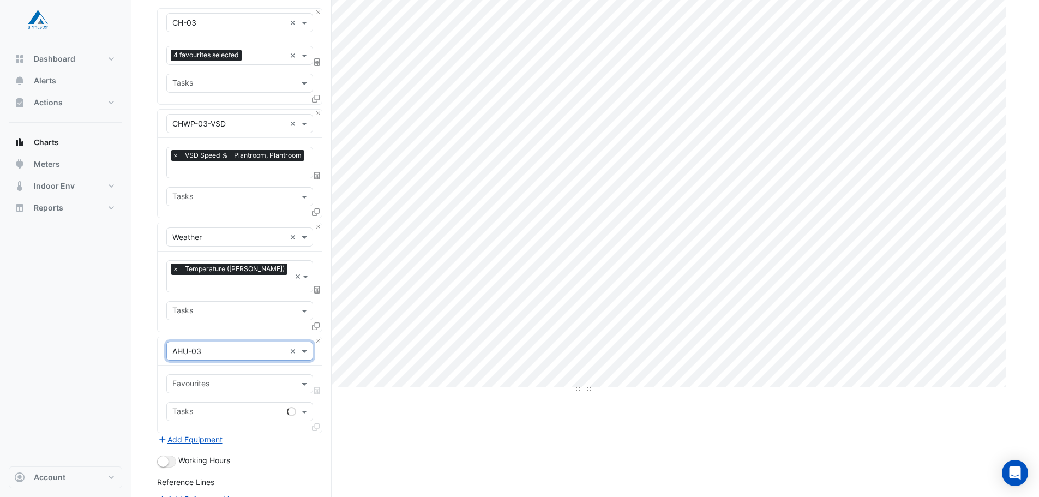
click at [223, 379] on input "text" at bounding box center [233, 384] width 122 height 11
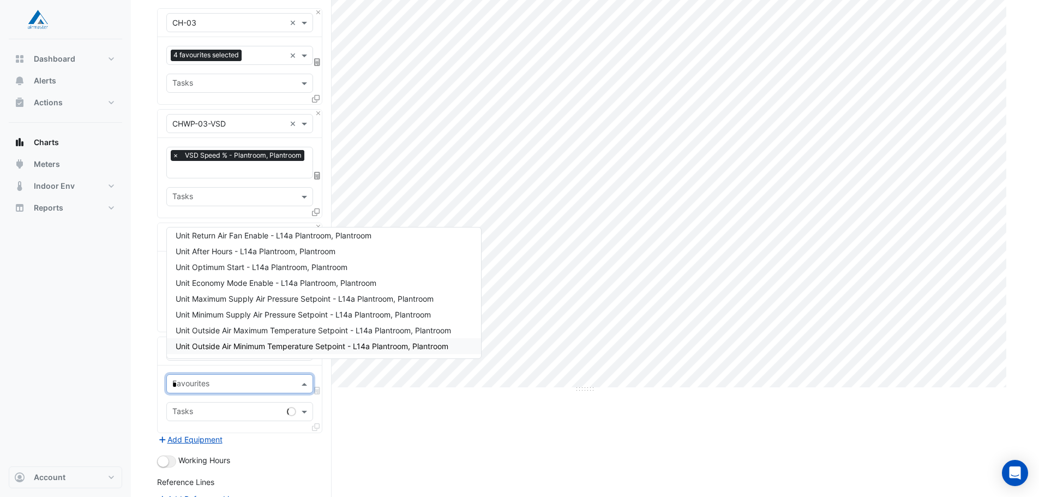
scroll to position [36, 0]
click at [214, 379] on input "*" at bounding box center [228, 384] width 113 height 11
type input "*"
click at [158, 394] on div "Favourites * × Tasks" at bounding box center [240, 398] width 164 height 67
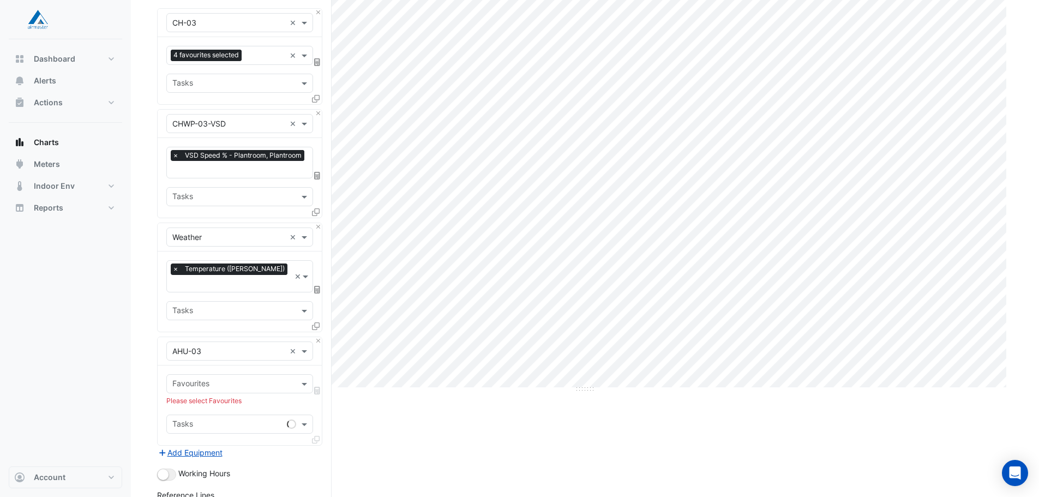
click at [212, 346] on input "text" at bounding box center [228, 351] width 113 height 11
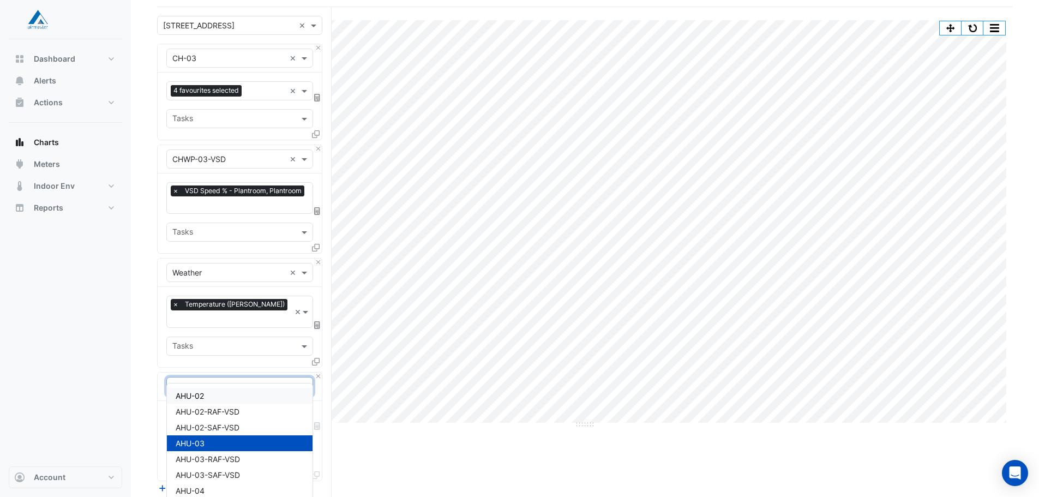
scroll to position [109, 0]
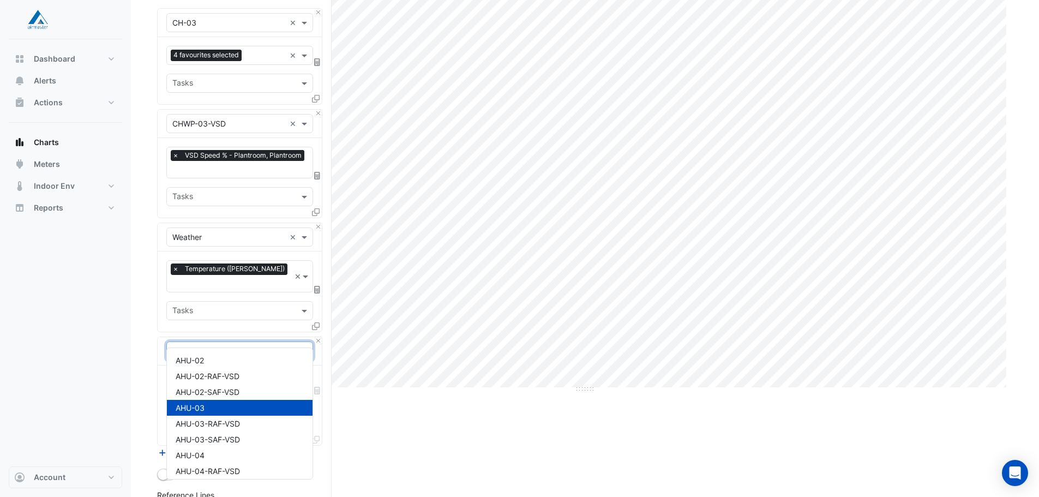
type input "*"
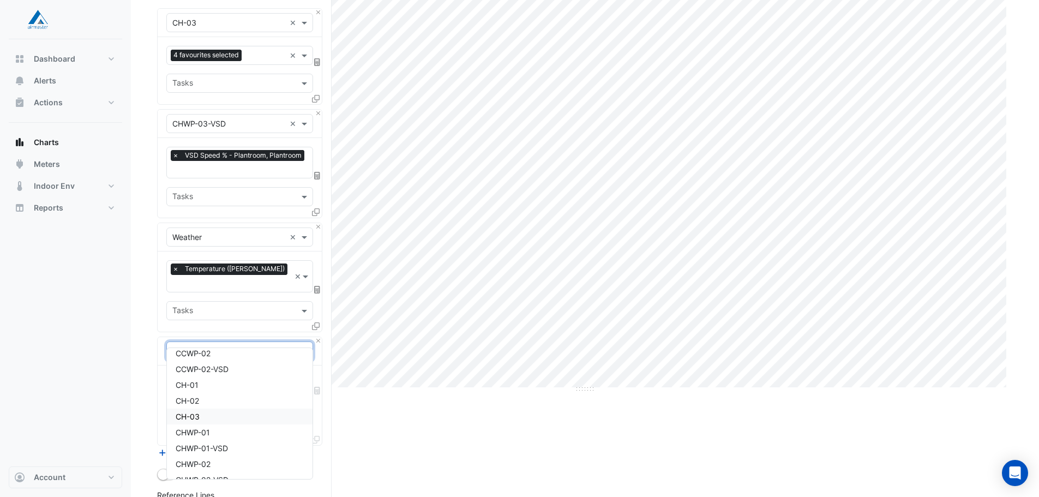
click at [218, 414] on div "CH-03" at bounding box center [240, 417] width 146 height 16
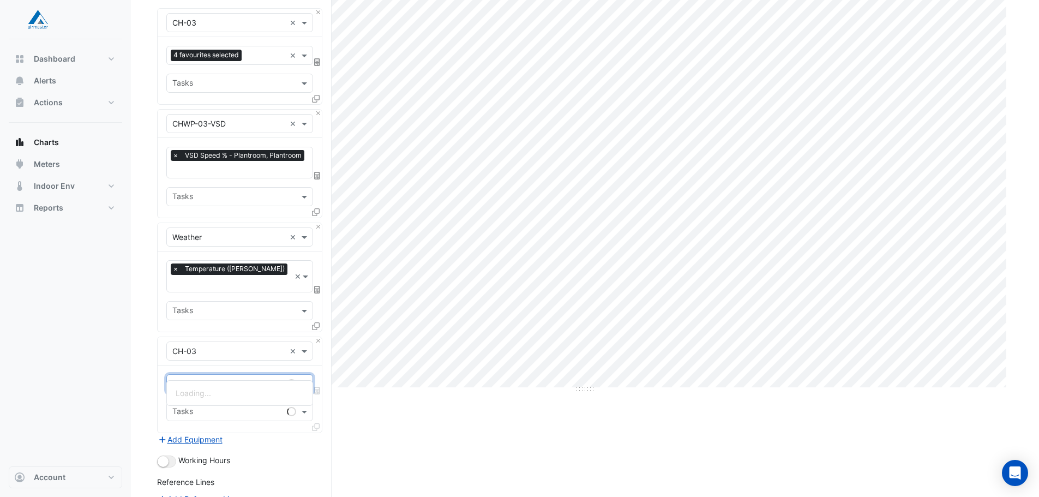
click at [220, 379] on input "text" at bounding box center [227, 384] width 110 height 11
type input "*"
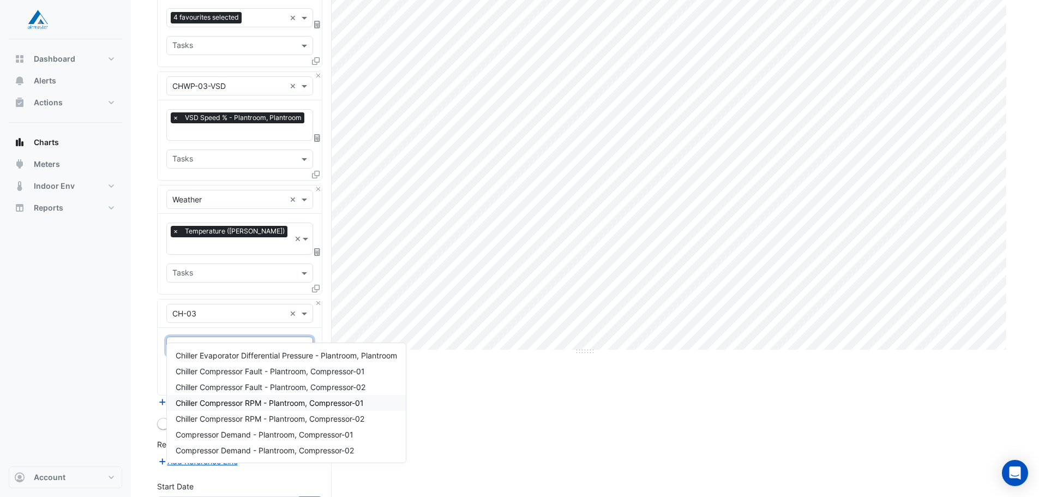
scroll to position [164, 0]
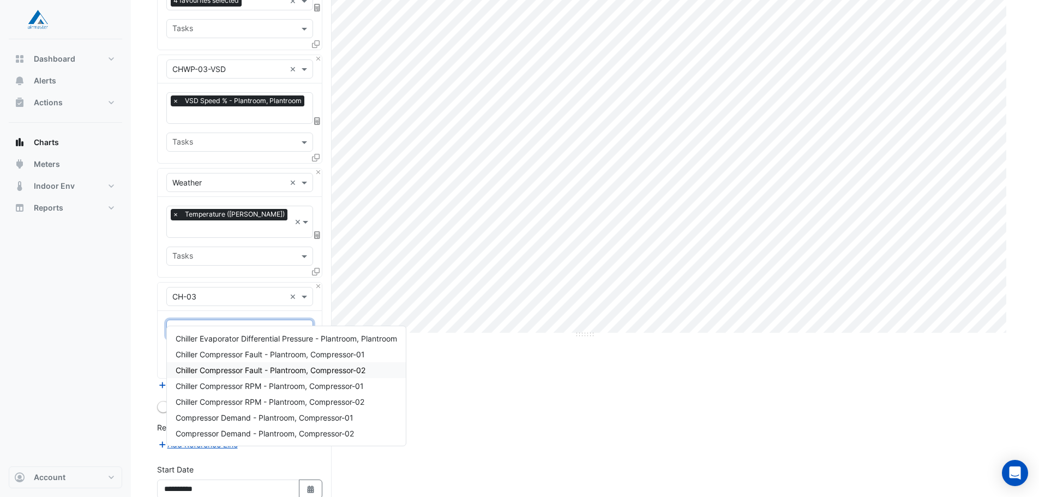
type input "***"
click at [148, 357] on section "Hide settings [STREET_ADDRESS] Split by Equip Split by Unit Split All Print Sav…" at bounding box center [585, 238] width 908 height 725
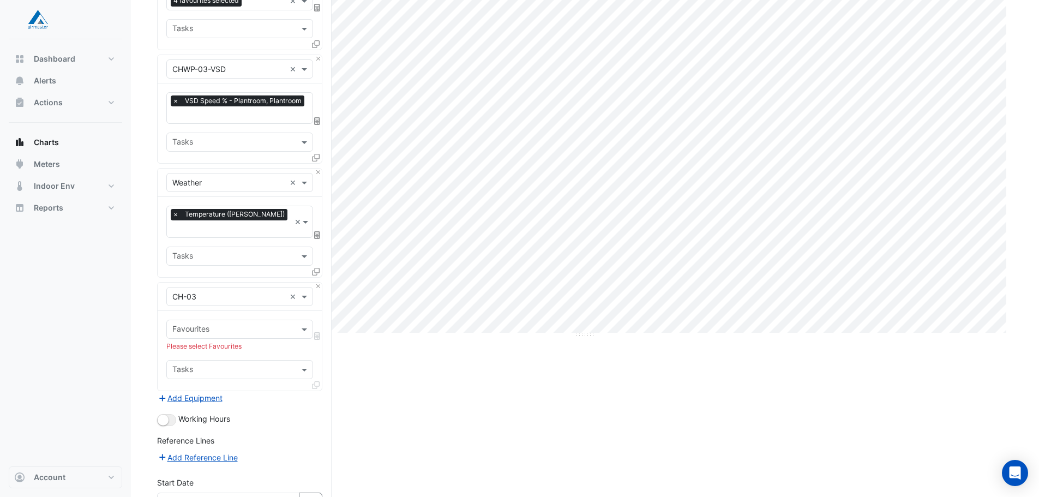
click at [246, 291] on div "Equipment × CH-03 ×" at bounding box center [239, 296] width 147 height 19
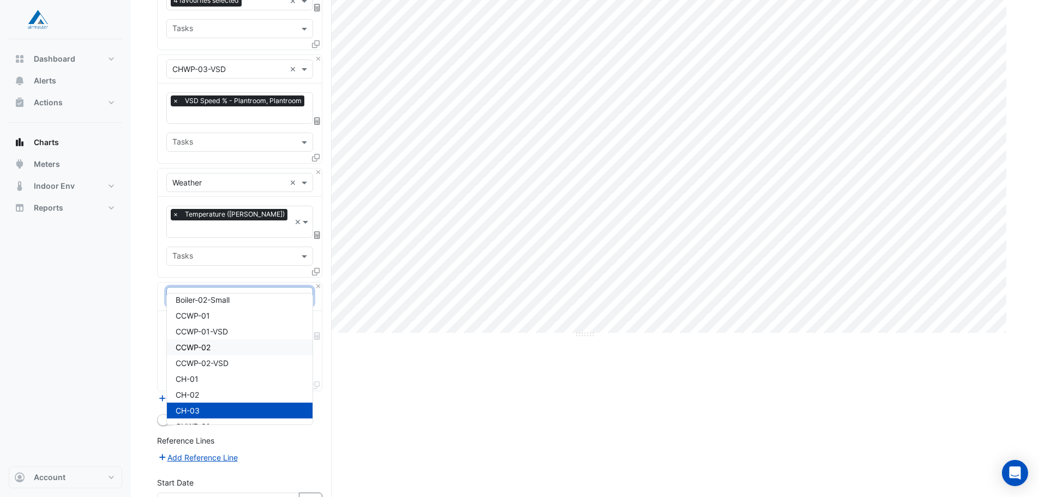
scroll to position [472, 0]
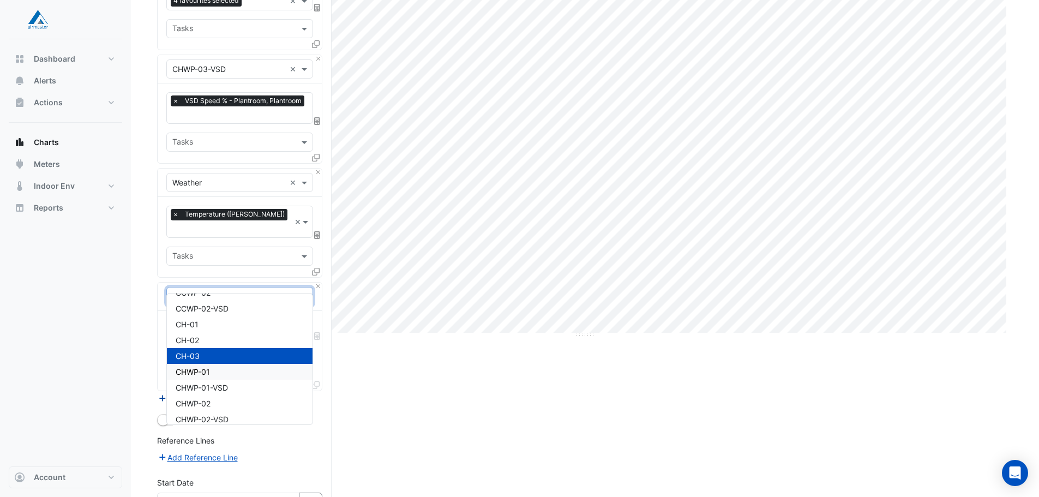
click at [215, 368] on div "CHWP-01" at bounding box center [240, 372] width 146 height 16
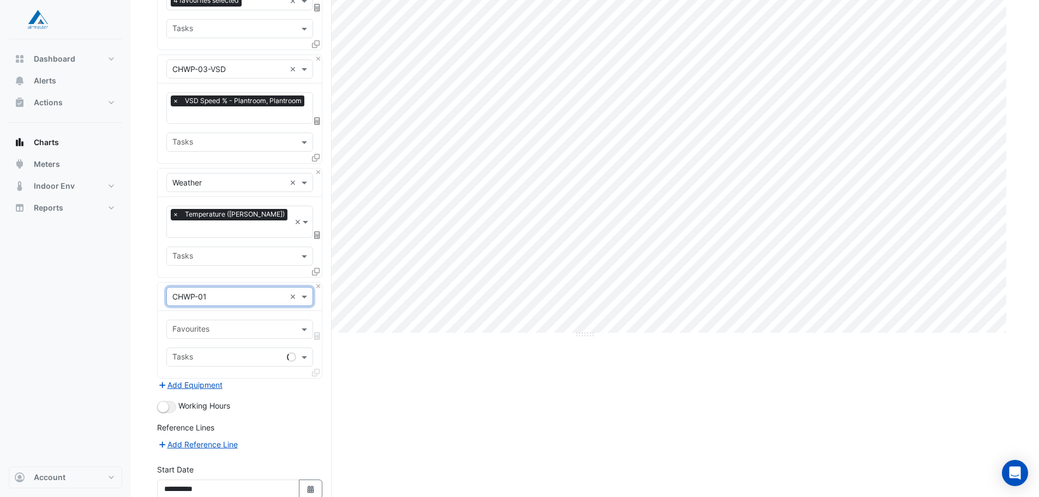
click at [225, 325] on input "text" at bounding box center [233, 330] width 122 height 11
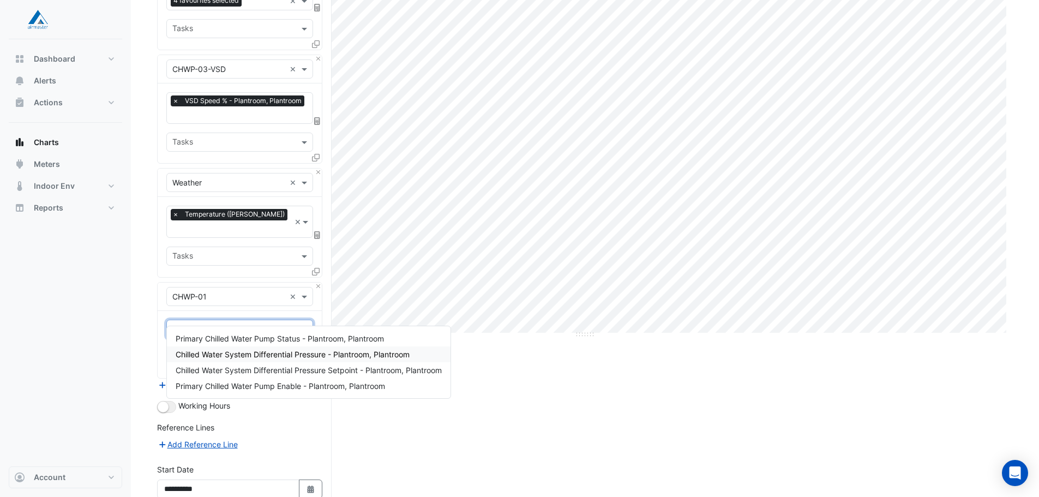
click at [345, 360] on div "Chilled Water System Differential Pressure - Plantroom, Plantroom" at bounding box center [309, 354] width 284 height 16
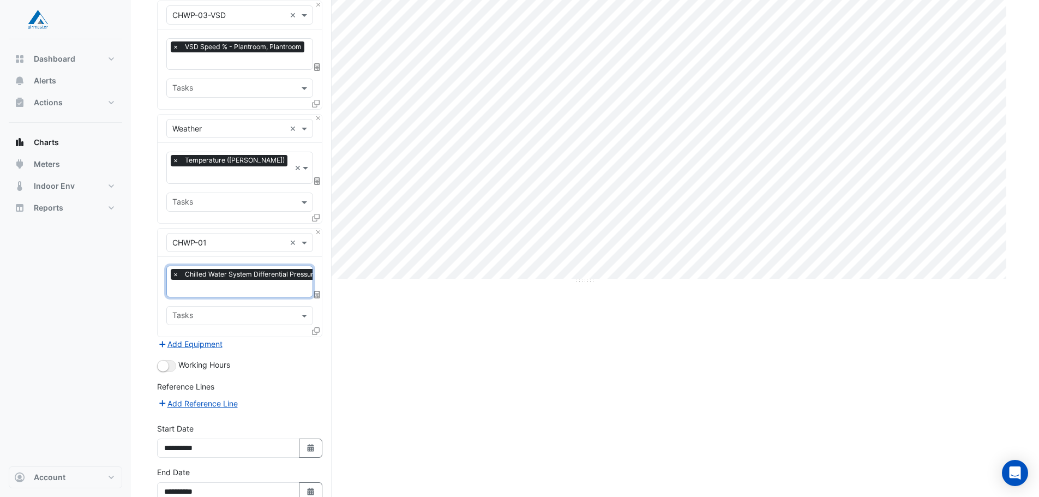
scroll to position [265, 0]
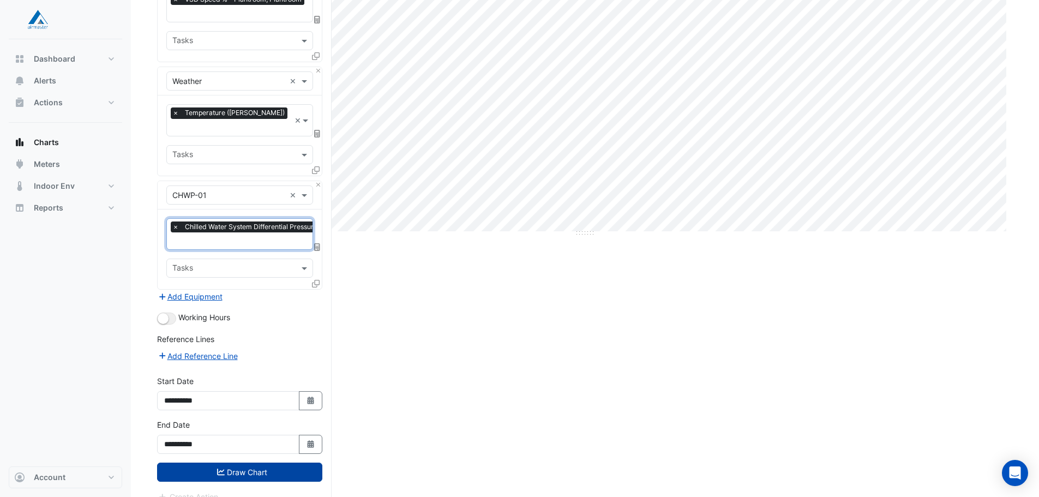
click at [255, 463] on button "Draw Chart" at bounding box center [239, 472] width 165 height 19
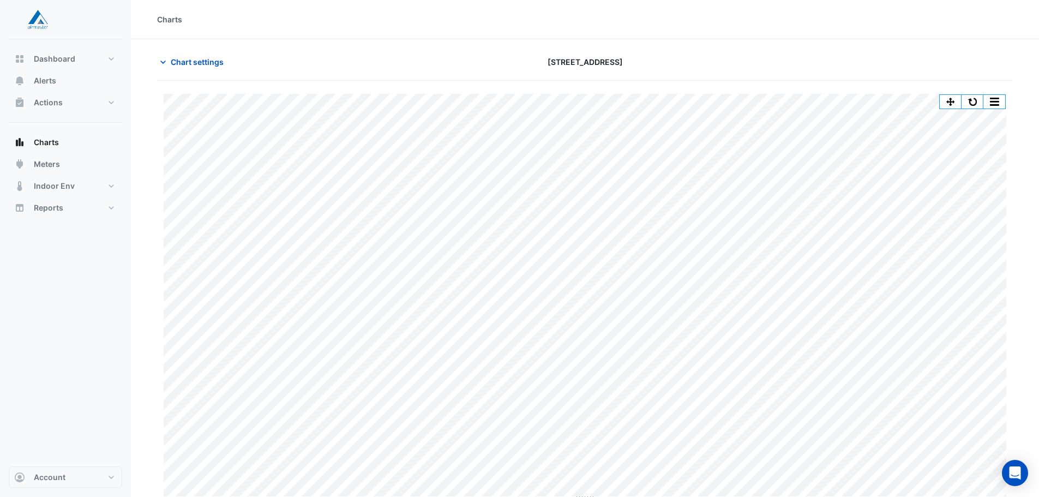
click at [973, 108] on button "button" at bounding box center [973, 102] width 22 height 14
click at [975, 103] on button "button" at bounding box center [973, 102] width 22 height 14
click at [978, 101] on button "button" at bounding box center [973, 102] width 22 height 14
click at [973, 99] on button "button" at bounding box center [973, 102] width 22 height 14
click at [976, 100] on button "button" at bounding box center [973, 102] width 22 height 14
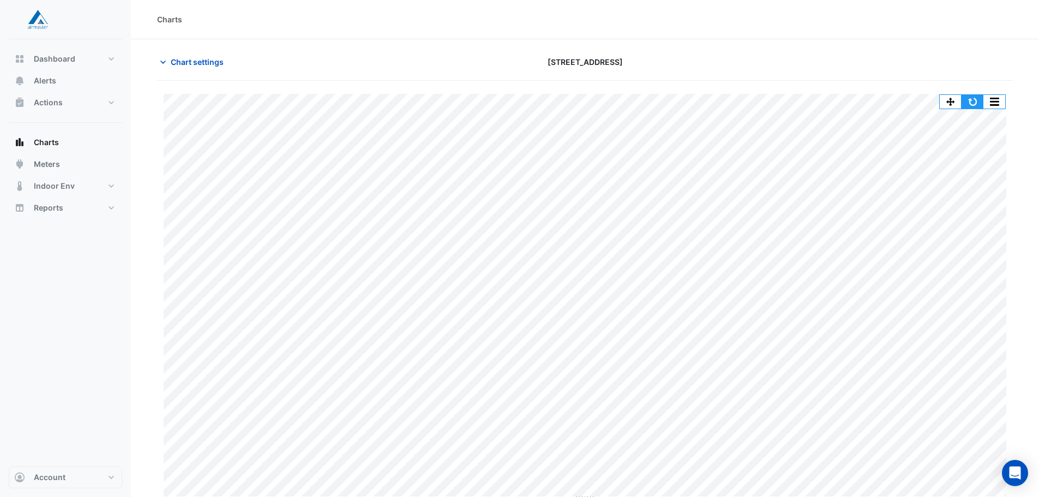
click at [978, 101] on button "button" at bounding box center [973, 102] width 22 height 14
click at [976, 104] on button "button" at bounding box center [973, 102] width 22 height 14
click at [203, 65] on span "Chart settings" at bounding box center [197, 61] width 53 height 11
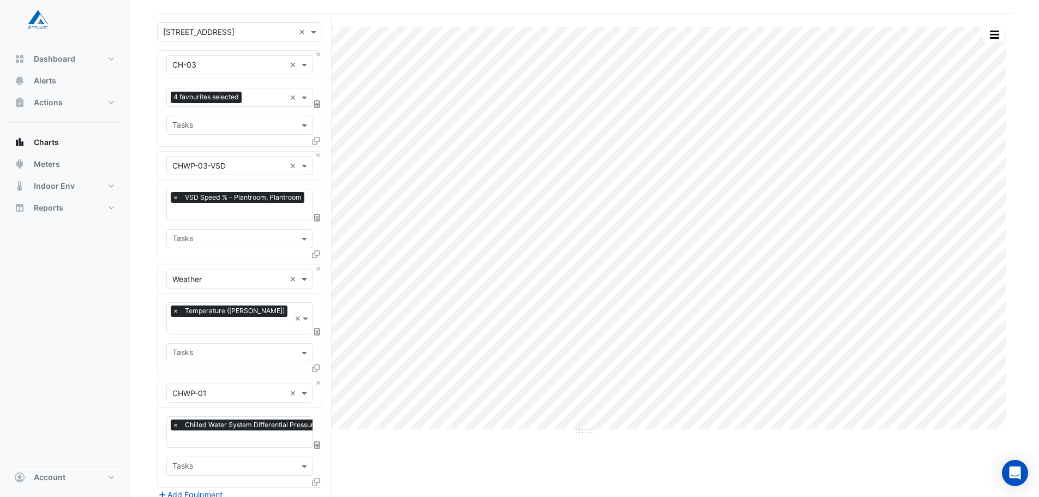
scroll to position [265, 0]
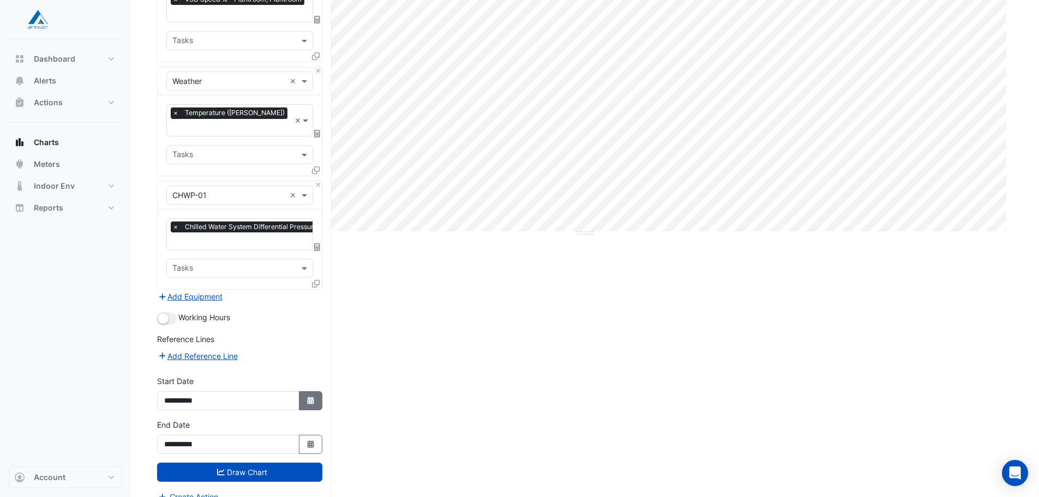
click at [307, 397] on icon "Select Date" at bounding box center [311, 401] width 10 height 8
select select "*"
select select "****"
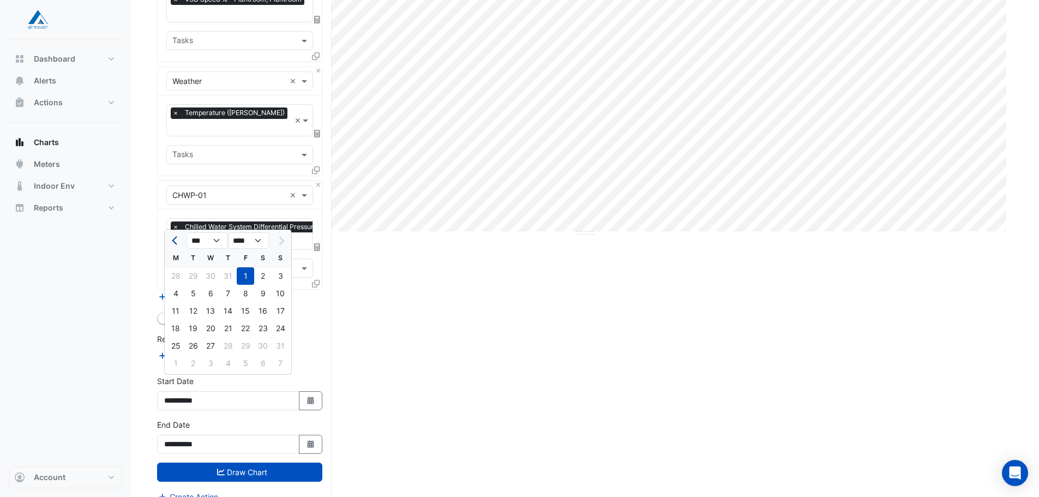
click at [170, 241] on button "Previous month" at bounding box center [175, 240] width 13 height 17
select select "*"
click at [225, 311] on div "17" at bounding box center [227, 310] width 17 height 17
type input "**********"
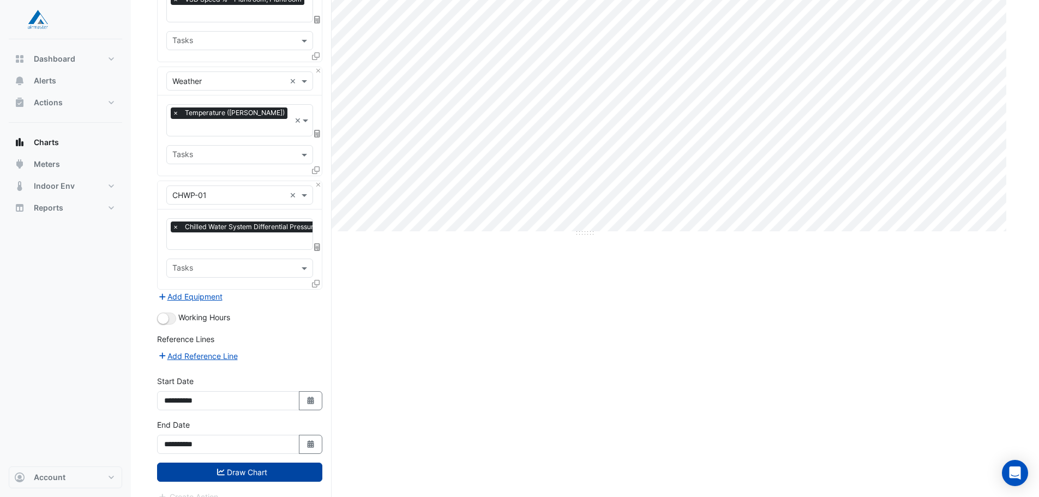
click at [283, 463] on button "Draw Chart" at bounding box center [239, 472] width 165 height 19
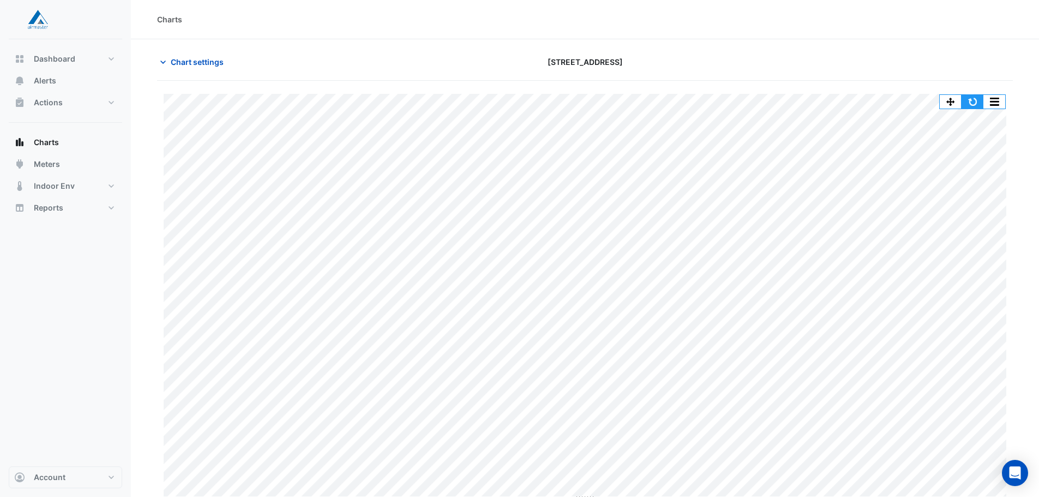
click at [967, 99] on button "button" at bounding box center [973, 102] width 22 height 14
click at [971, 101] on button "button" at bounding box center [973, 102] width 22 height 14
click at [196, 59] on span "Chart settings" at bounding box center [197, 61] width 53 height 11
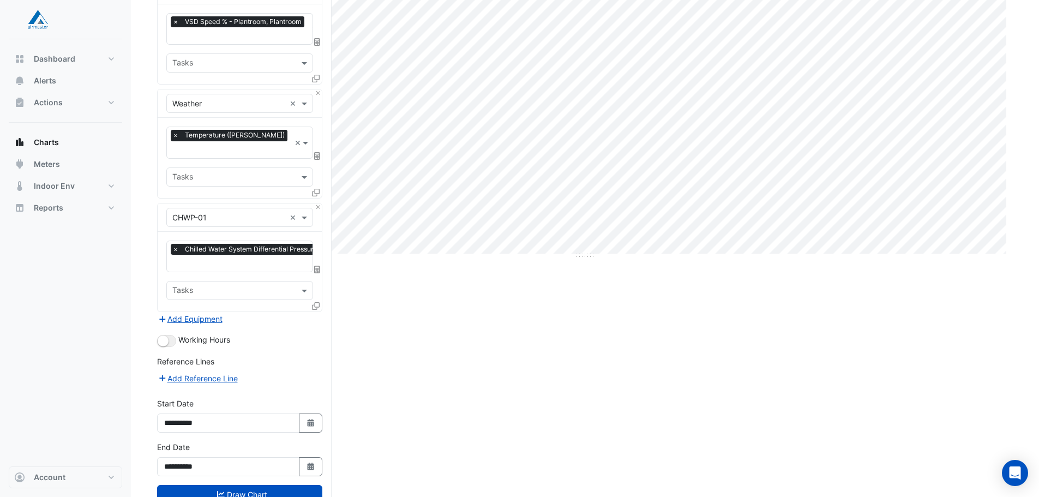
scroll to position [265, 0]
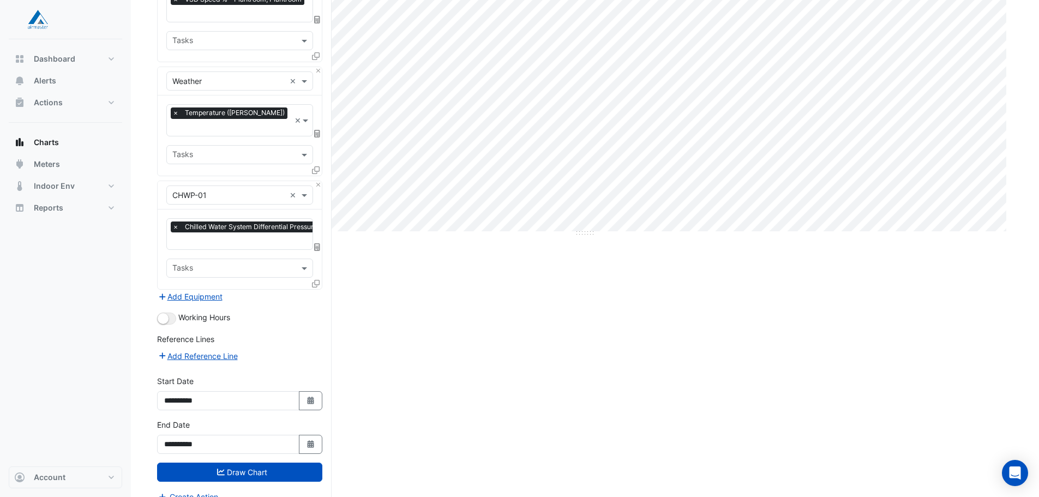
click at [279, 375] on div "**********" at bounding box center [239, 392] width 165 height 35
click at [302, 391] on button "Select Date" at bounding box center [311, 400] width 24 height 19
select select "*"
select select "****"
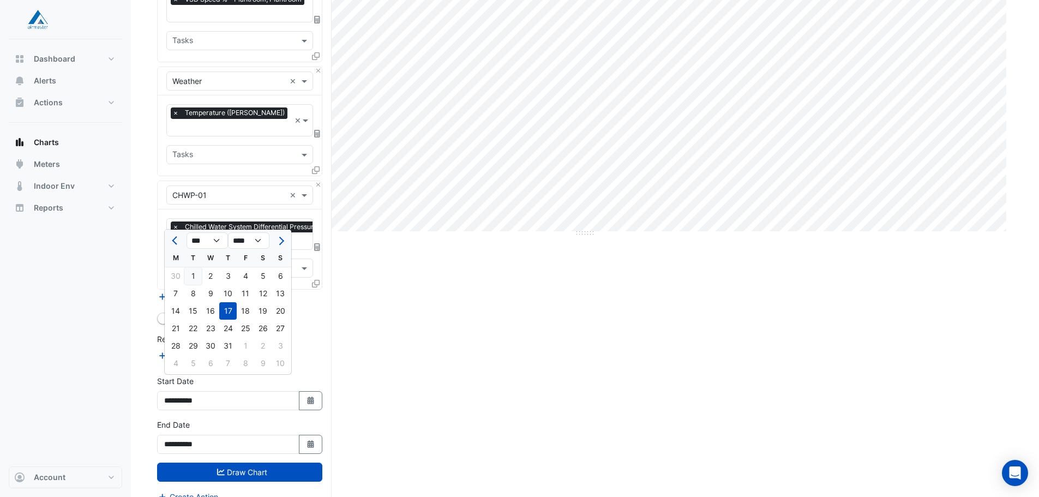
click at [197, 278] on div "1" at bounding box center [192, 275] width 17 height 17
type input "**********"
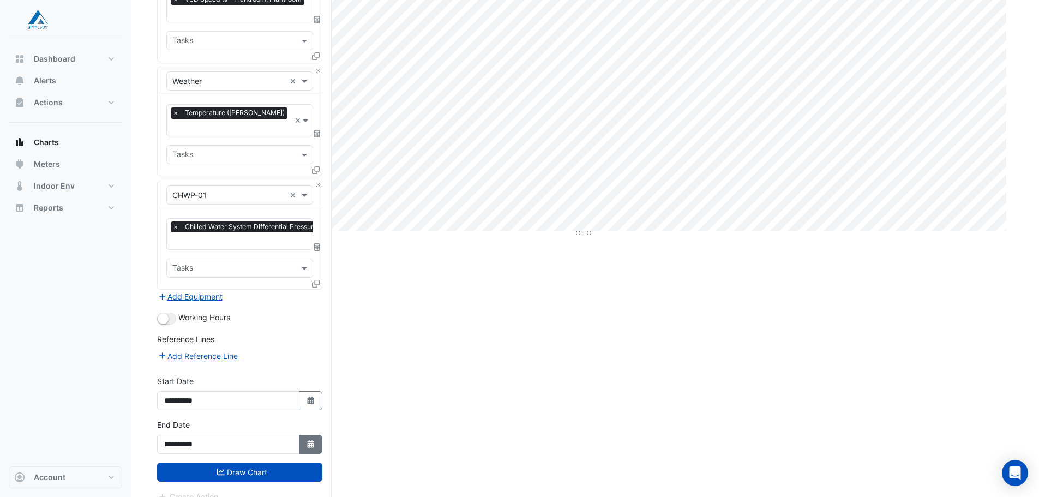
click at [306, 440] on icon "Select Date" at bounding box center [311, 444] width 10 height 8
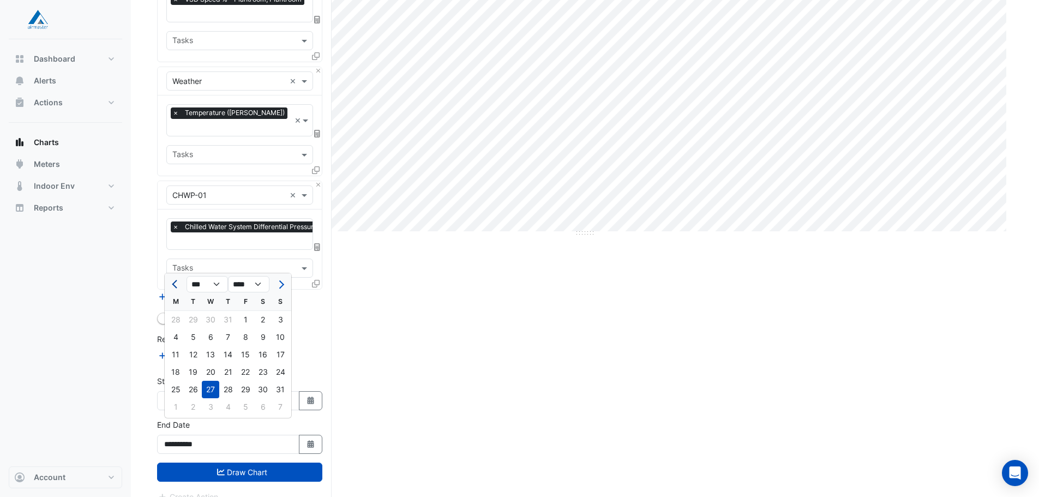
click at [170, 285] on button "Previous month" at bounding box center [175, 283] width 13 height 17
select select "*"
click at [230, 387] on div "31" at bounding box center [227, 389] width 17 height 17
type input "**********"
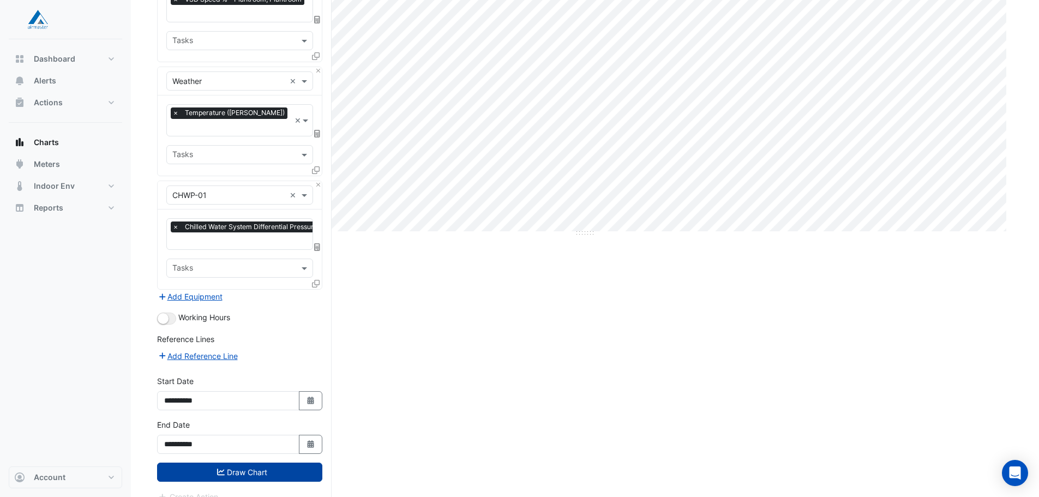
click at [280, 463] on button "Draw Chart" at bounding box center [239, 472] width 165 height 19
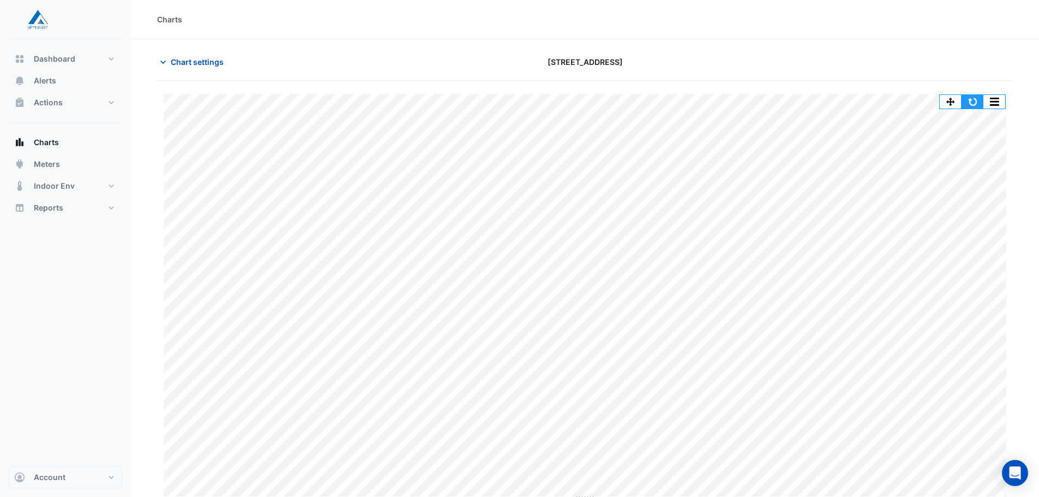
click at [980, 99] on button "button" at bounding box center [973, 102] width 22 height 14
click at [969, 102] on button "button" at bounding box center [973, 102] width 22 height 14
